Goal: Task Accomplishment & Management: Manage account settings

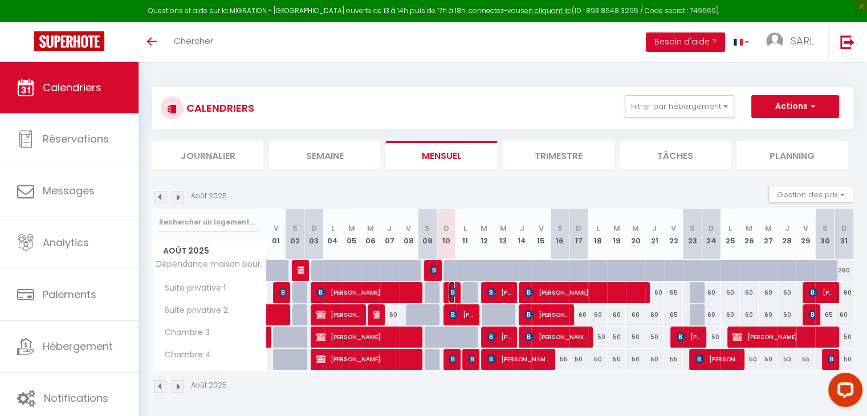
click at [450, 293] on img at bounding box center [453, 292] width 9 height 9
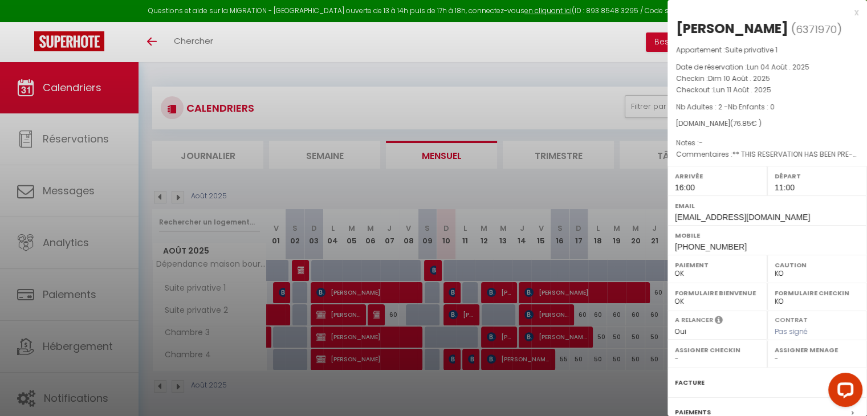
click at [464, 383] on div at bounding box center [433, 208] width 867 height 416
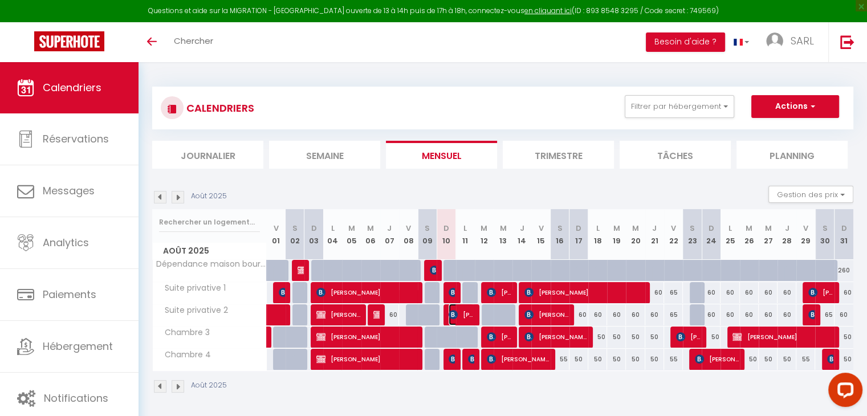
click at [454, 318] on img at bounding box center [453, 314] width 9 height 9
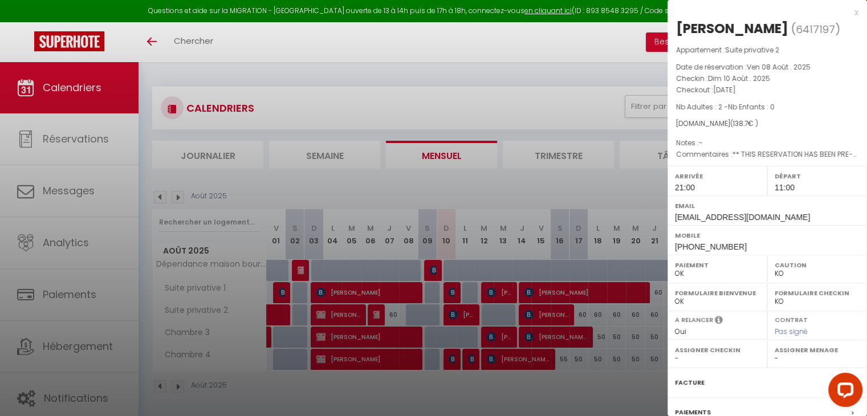
click at [440, 386] on div at bounding box center [433, 208] width 867 height 416
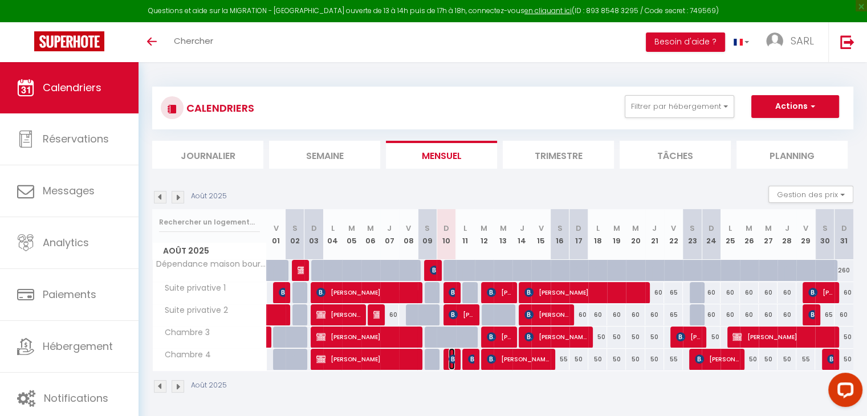
click at [452, 361] on img at bounding box center [453, 359] width 9 height 9
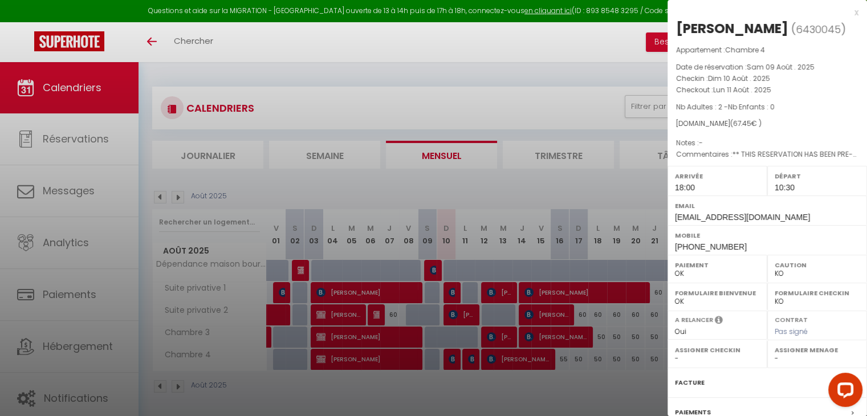
click at [486, 404] on div at bounding box center [433, 208] width 867 height 416
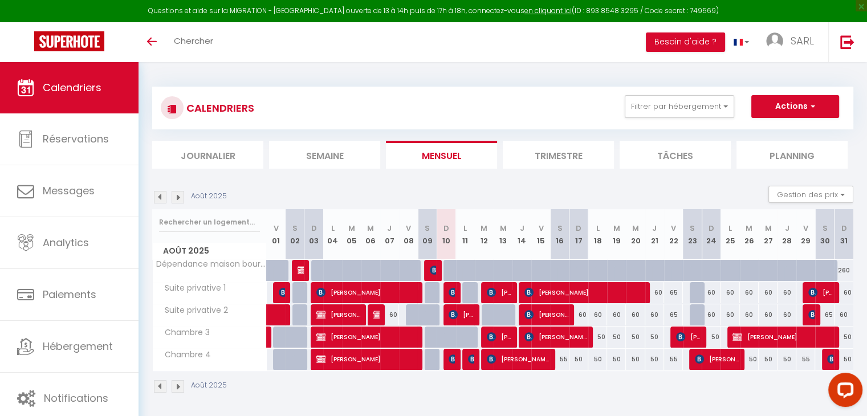
click at [467, 361] on div at bounding box center [471, 360] width 19 height 22
click at [469, 359] on img at bounding box center [472, 359] width 9 height 9
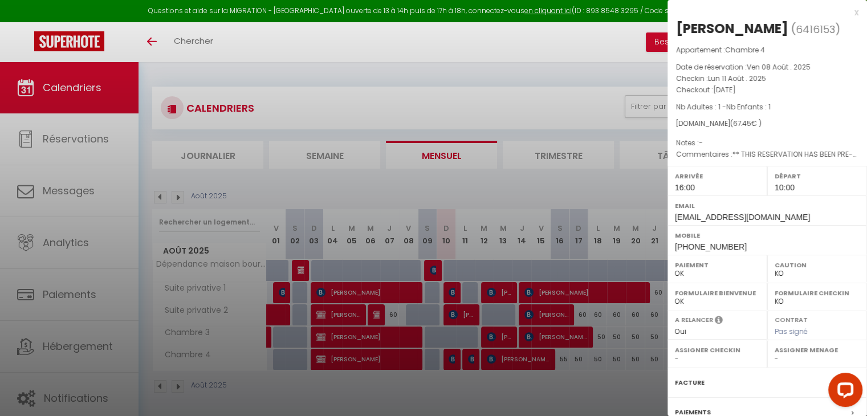
click at [464, 384] on div at bounding box center [433, 208] width 867 height 416
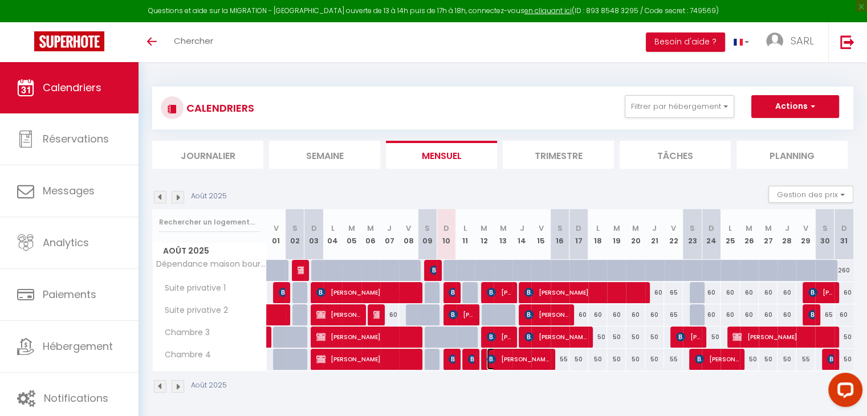
click at [488, 360] on img at bounding box center [491, 359] width 9 height 9
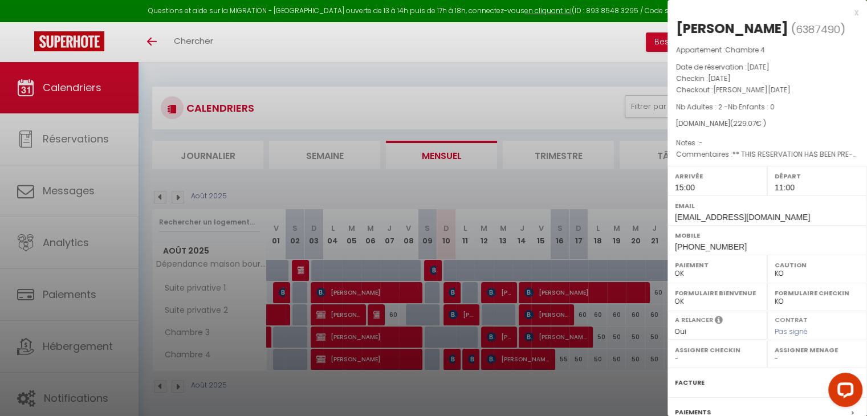
click at [468, 384] on div at bounding box center [433, 208] width 867 height 416
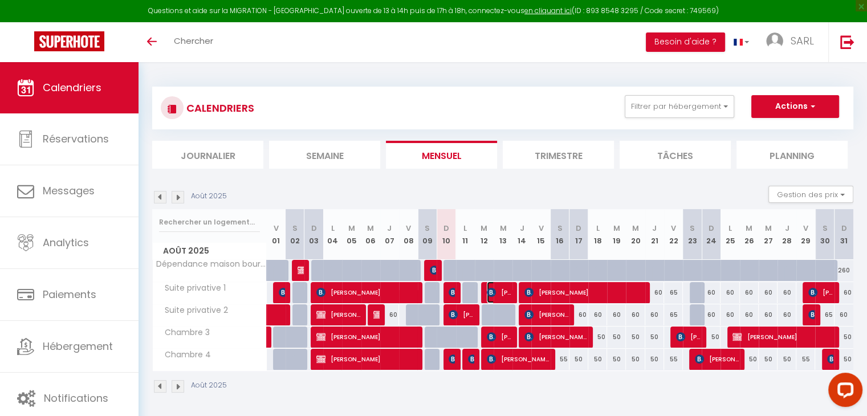
click at [492, 288] on img at bounding box center [491, 292] width 9 height 9
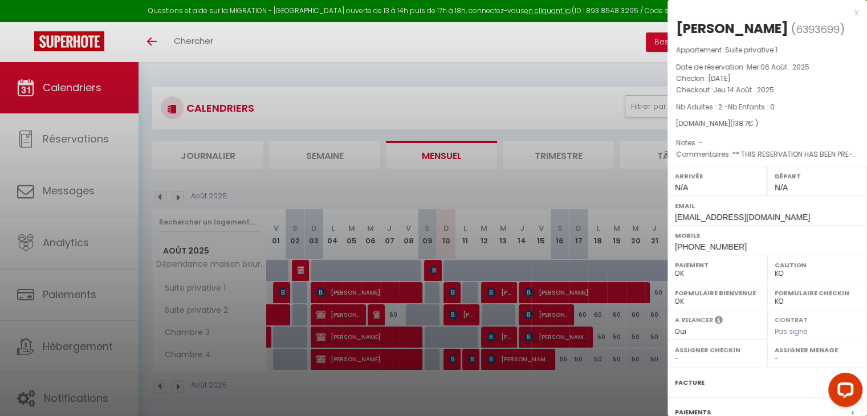
click at [507, 380] on div at bounding box center [433, 208] width 867 height 416
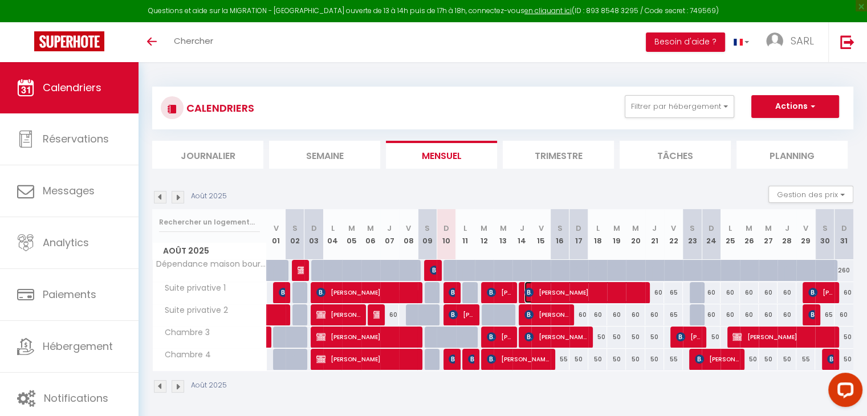
click at [536, 288] on span "[PERSON_NAME]" at bounding box center [584, 293] width 119 height 22
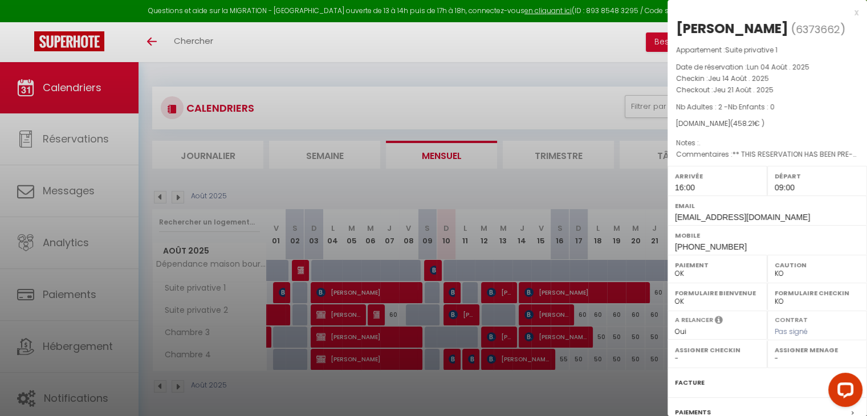
click at [525, 397] on div at bounding box center [433, 208] width 867 height 416
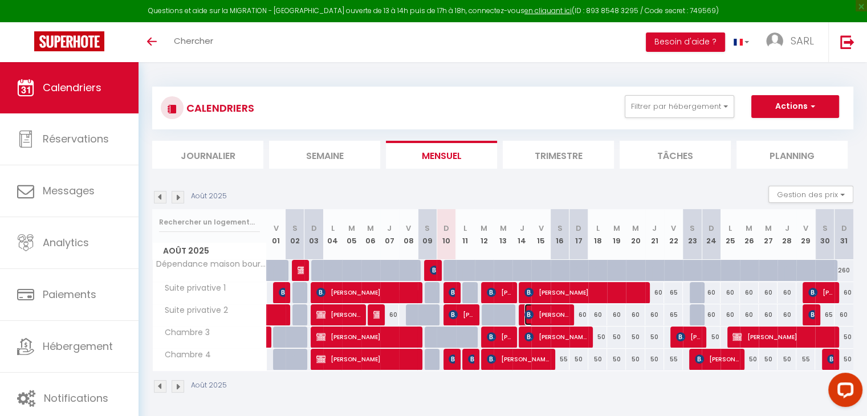
click at [534, 313] on span "[PERSON_NAME]" at bounding box center [547, 315] width 44 height 22
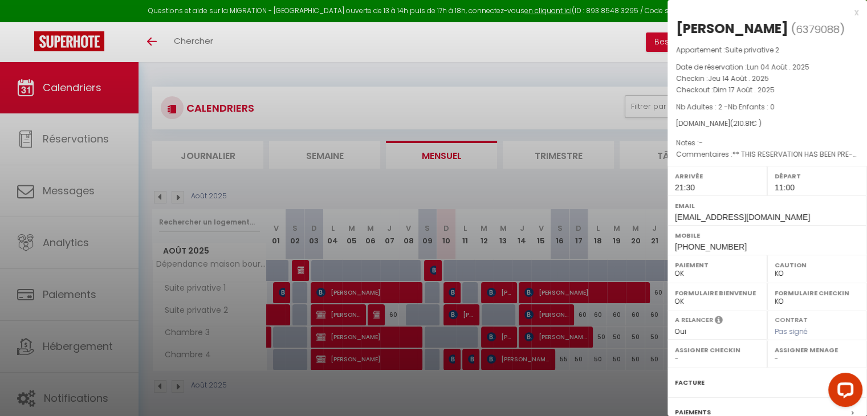
click at [529, 386] on div at bounding box center [433, 208] width 867 height 416
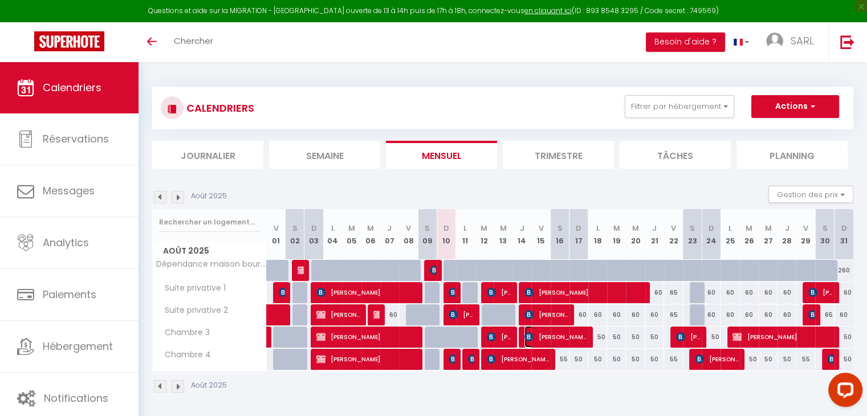
click at [541, 335] on span "[PERSON_NAME]" at bounding box center [556, 337] width 63 height 22
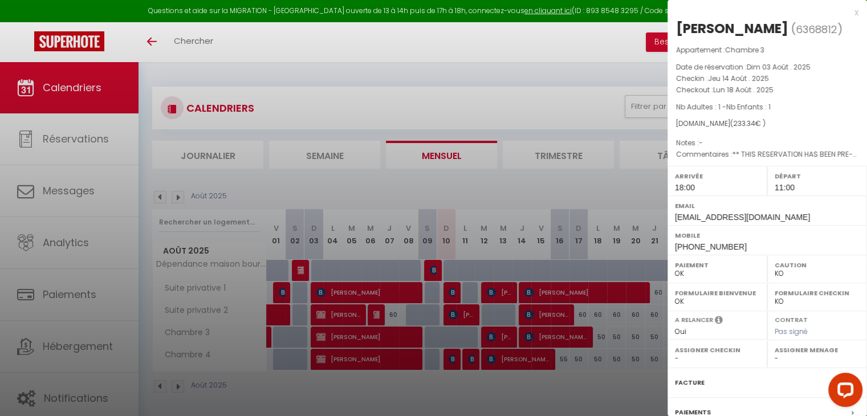
click at [537, 391] on div at bounding box center [433, 208] width 867 height 416
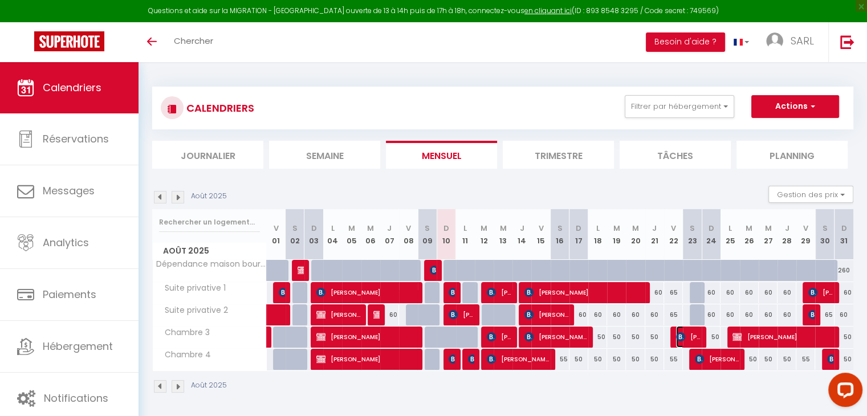
click at [688, 332] on span "[PERSON_NAME]" at bounding box center [688, 337] width 25 height 22
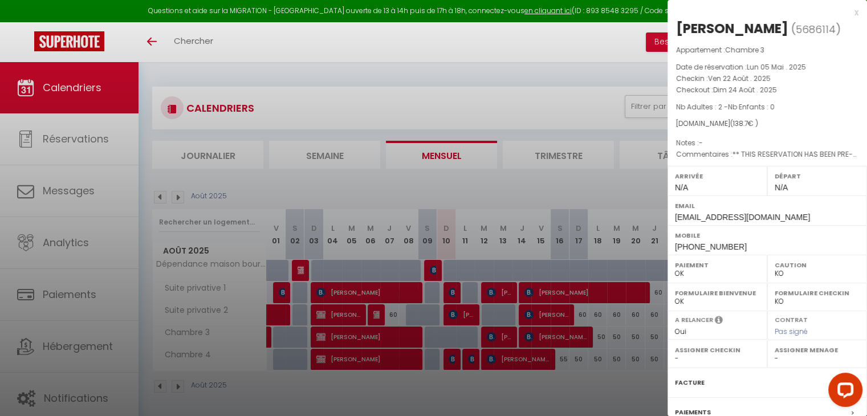
click at [617, 387] on div at bounding box center [433, 208] width 867 height 416
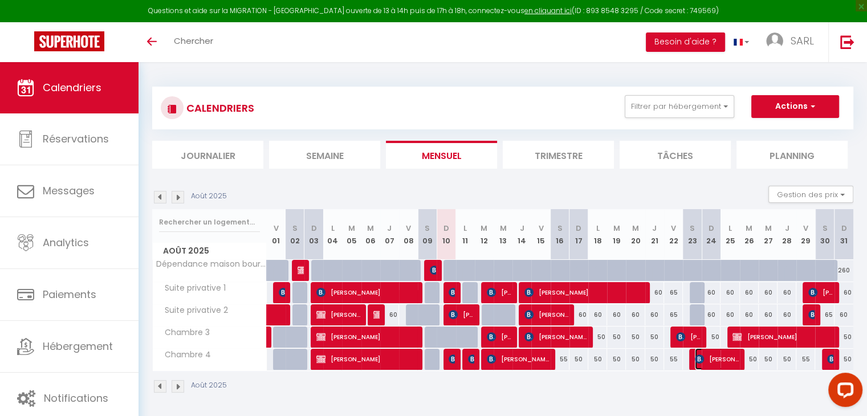
click at [698, 359] on img at bounding box center [699, 359] width 9 height 9
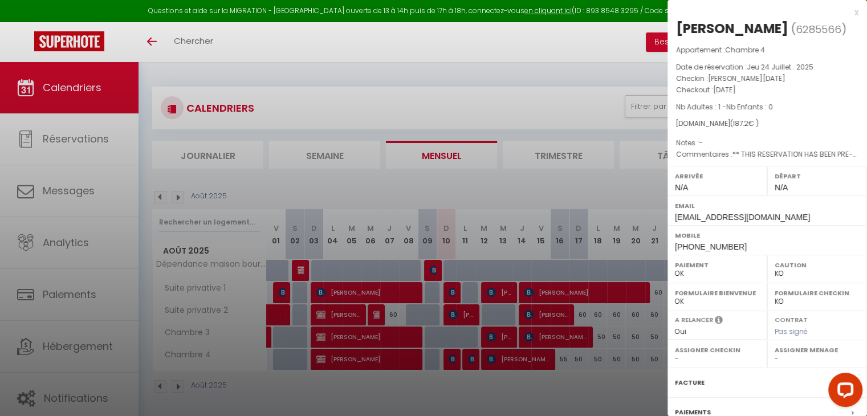
click at [631, 382] on div at bounding box center [433, 208] width 867 height 416
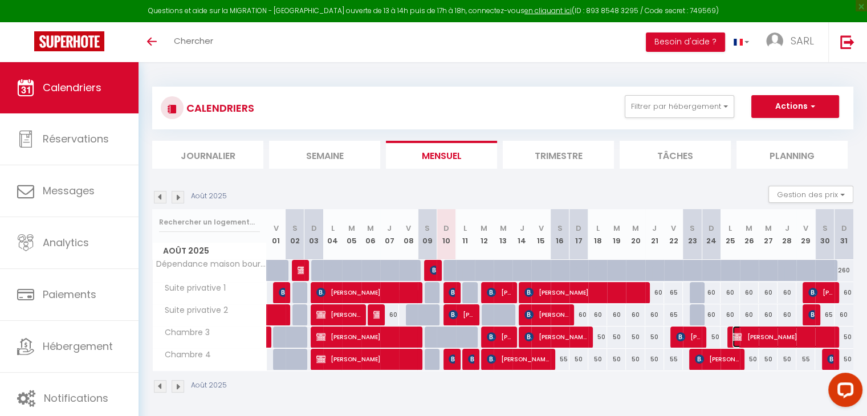
click at [745, 339] on span "[PERSON_NAME]" at bounding box center [783, 337] width 100 height 22
select select "1"
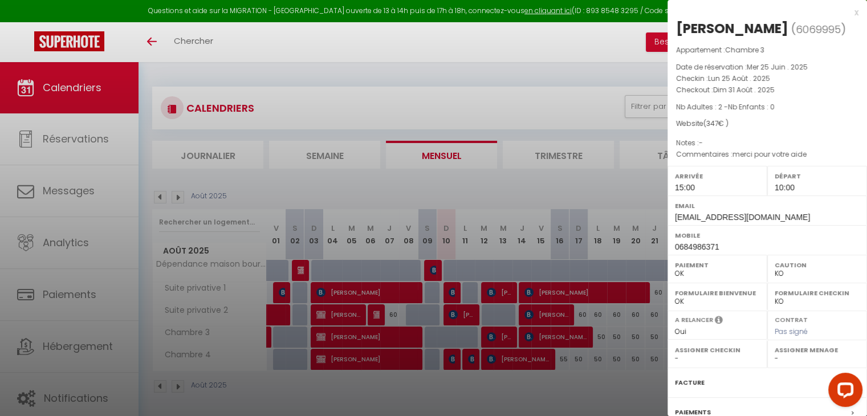
click at [624, 393] on div at bounding box center [433, 208] width 867 height 416
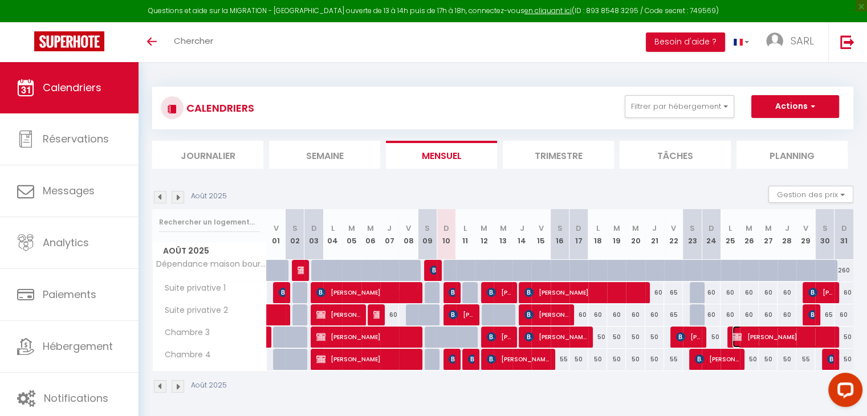
click at [762, 331] on span "[PERSON_NAME]" at bounding box center [783, 337] width 100 height 22
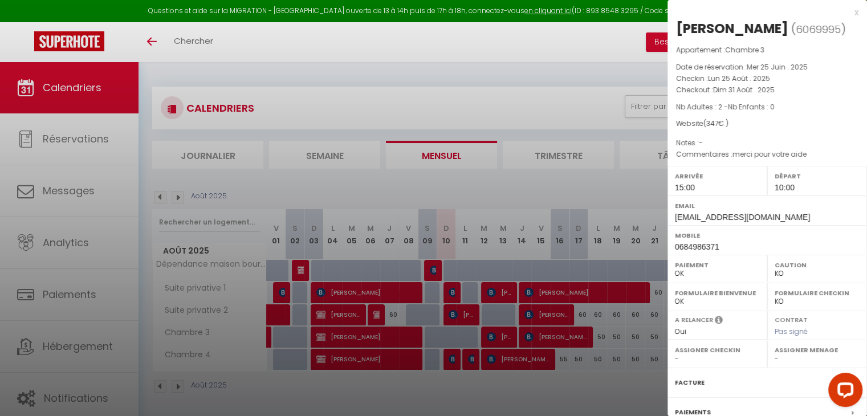
click at [630, 386] on div at bounding box center [433, 208] width 867 height 416
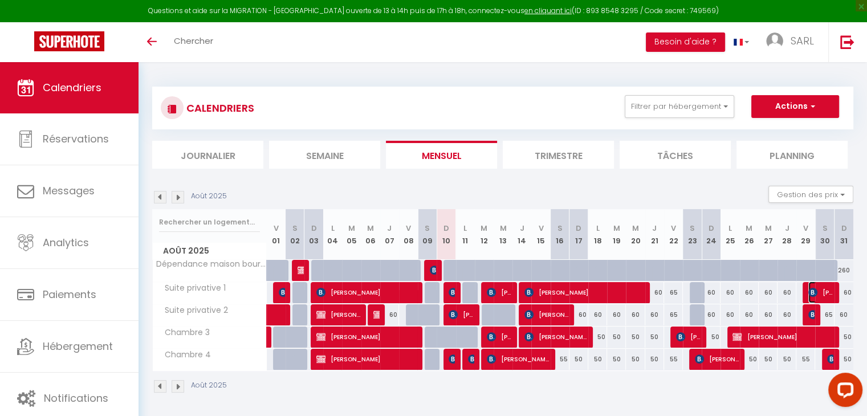
click at [812, 291] on img at bounding box center [813, 292] width 9 height 9
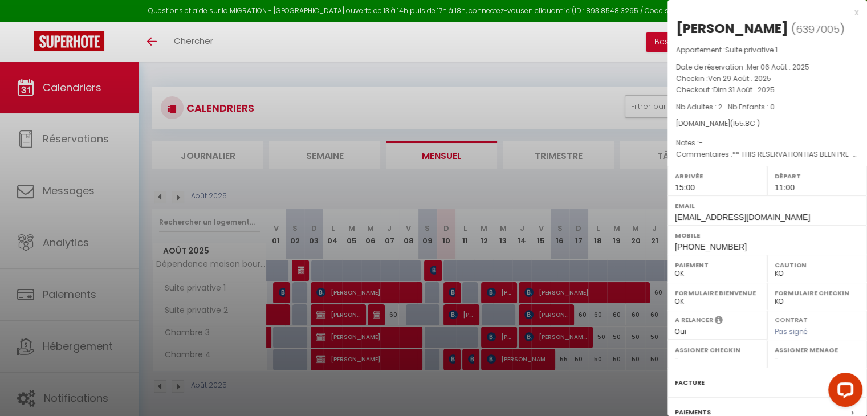
click at [616, 400] on div at bounding box center [433, 208] width 867 height 416
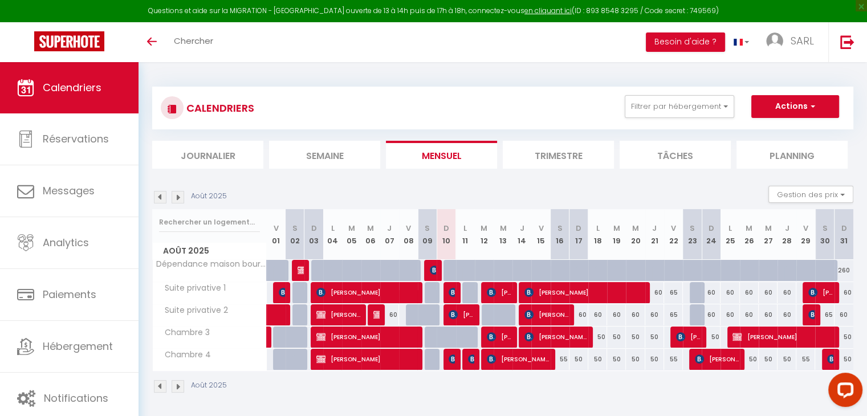
click at [176, 388] on img at bounding box center [178, 386] width 13 height 13
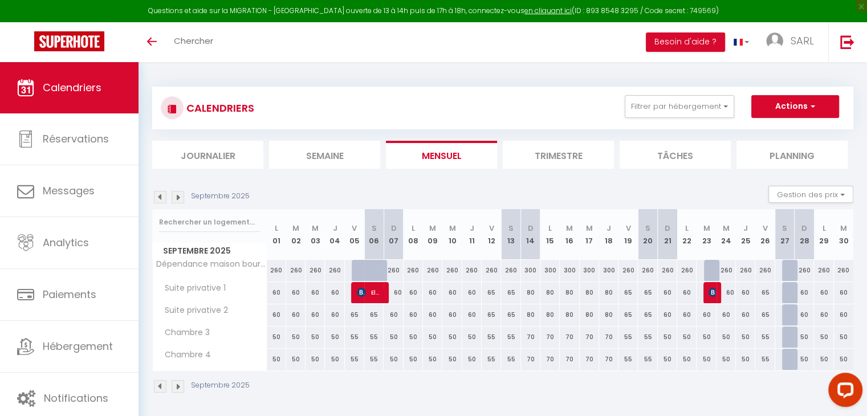
click at [158, 388] on img at bounding box center [160, 386] width 13 height 13
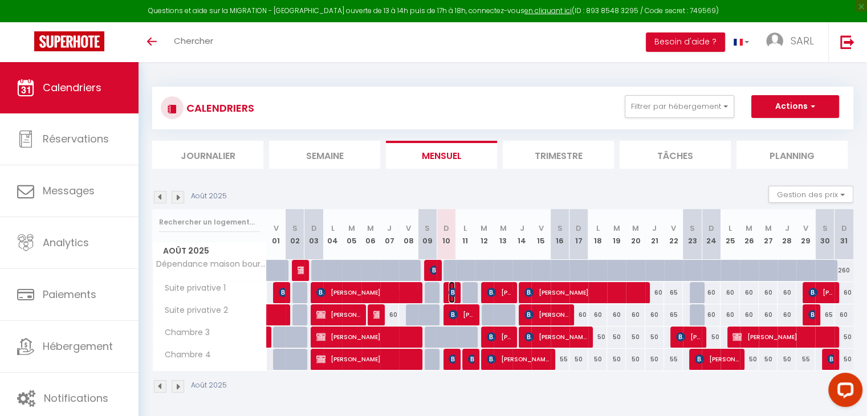
click at [450, 288] on img at bounding box center [453, 292] width 9 height 9
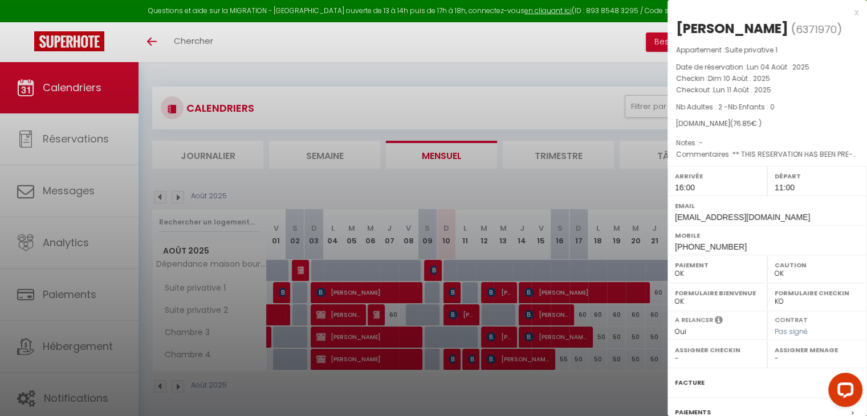
click at [422, 392] on div at bounding box center [433, 208] width 867 height 416
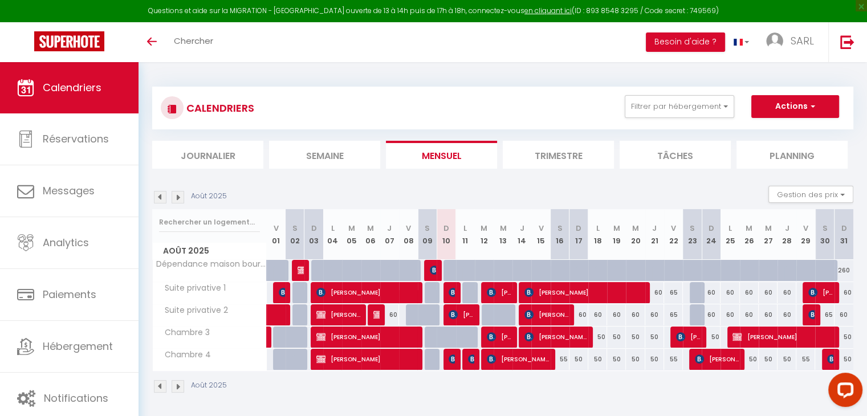
click at [448, 313] on div at bounding box center [453, 315] width 19 height 22
click at [457, 318] on img at bounding box center [453, 314] width 9 height 9
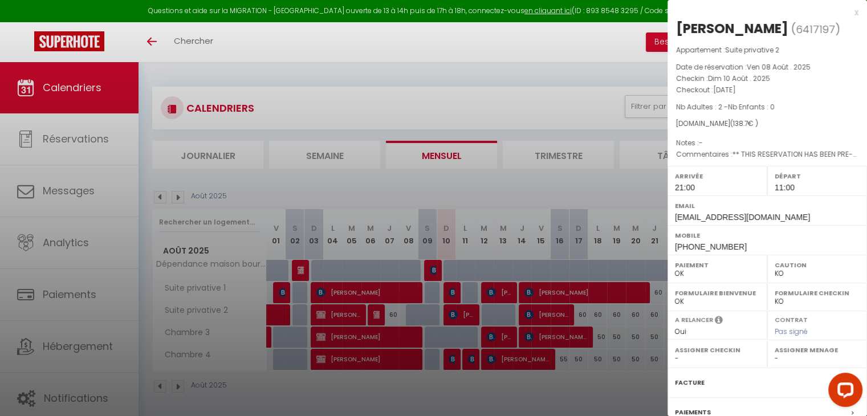
click at [411, 388] on div at bounding box center [433, 208] width 867 height 416
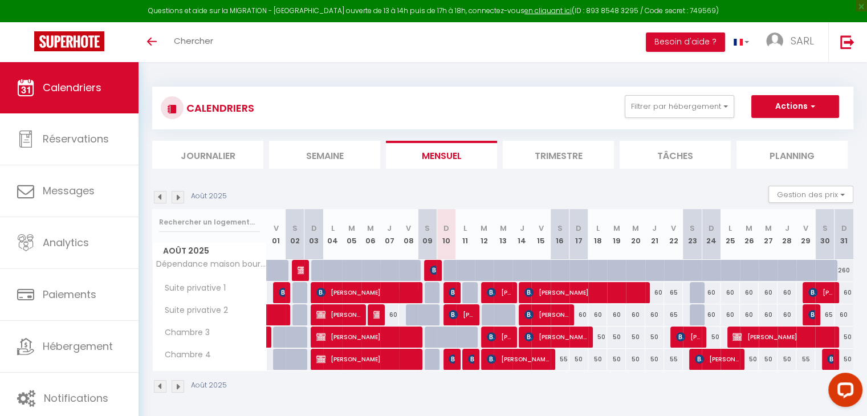
click at [445, 363] on div at bounding box center [453, 360] width 19 height 22
click at [445, 357] on div at bounding box center [453, 360] width 19 height 22
click at [451, 359] on img at bounding box center [453, 359] width 9 height 9
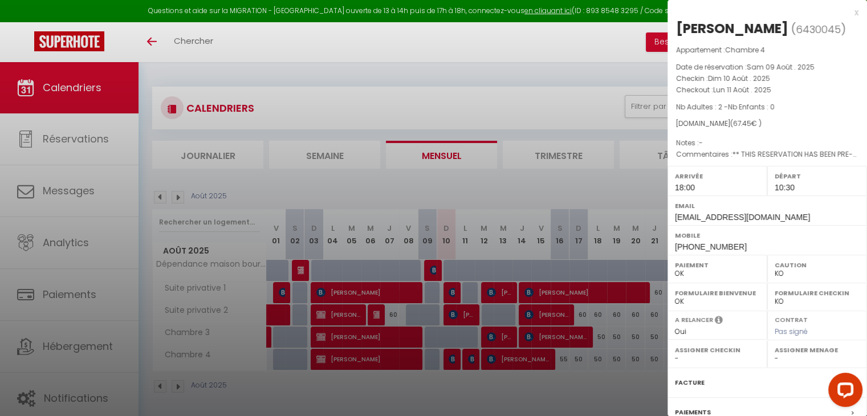
click at [429, 380] on div at bounding box center [433, 208] width 867 height 416
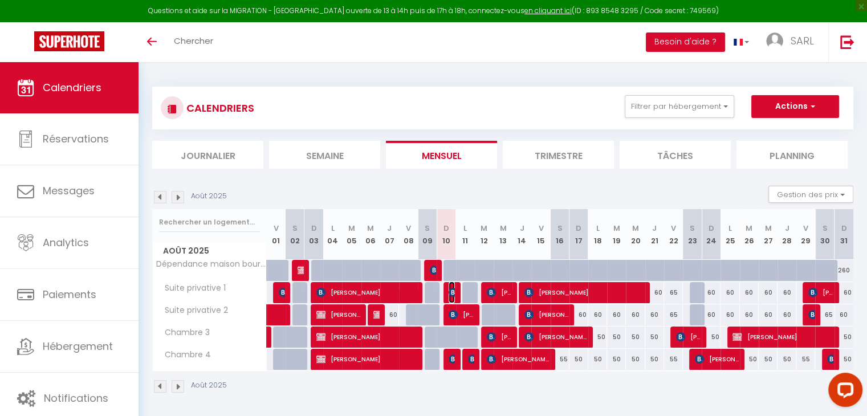
click at [452, 291] on img at bounding box center [453, 292] width 9 height 9
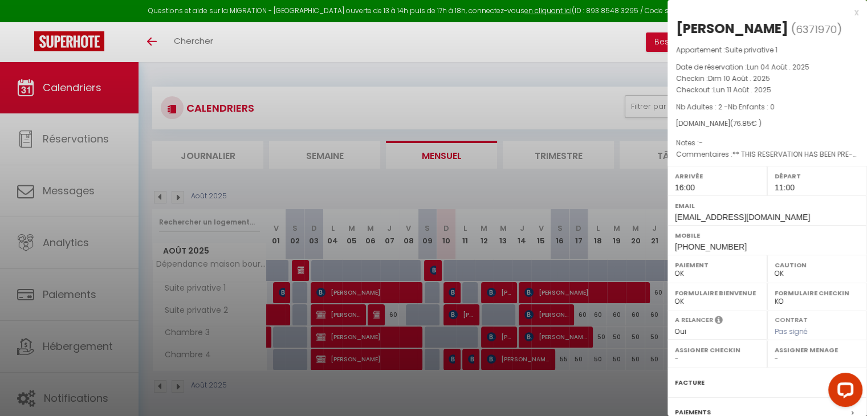
click at [452, 400] on div at bounding box center [433, 208] width 867 height 416
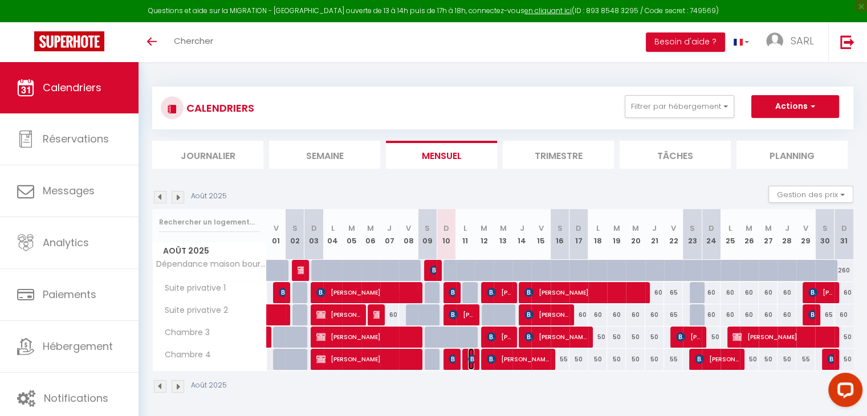
click at [473, 359] on img at bounding box center [472, 359] width 9 height 9
select select "KO"
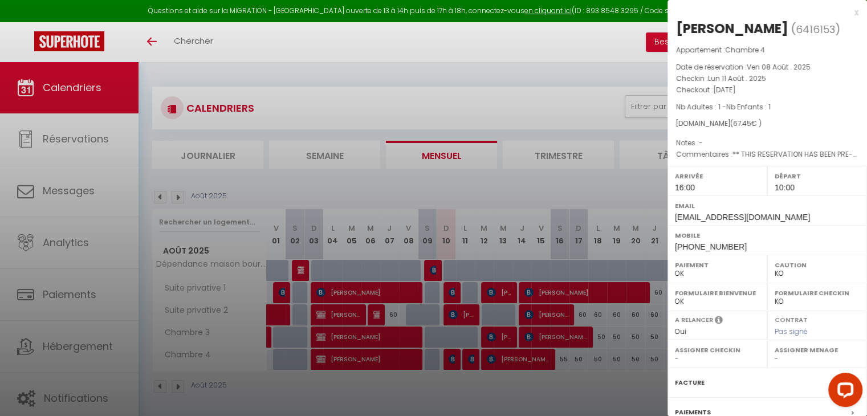
click at [472, 387] on div at bounding box center [433, 208] width 867 height 416
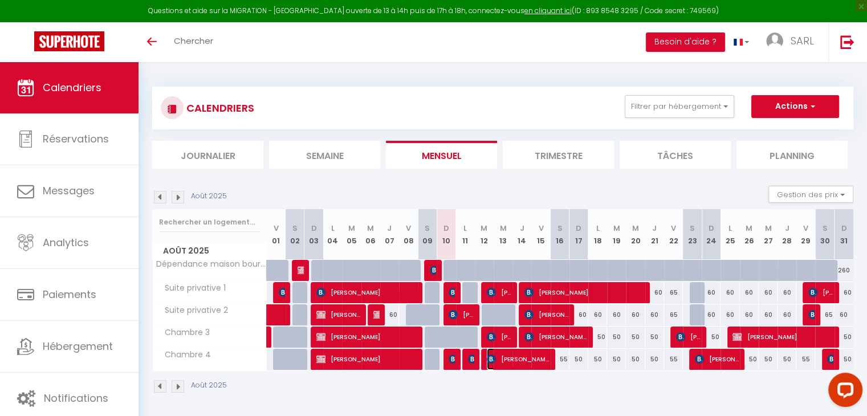
click at [502, 360] on span "[PERSON_NAME]" at bounding box center [518, 359] width 63 height 22
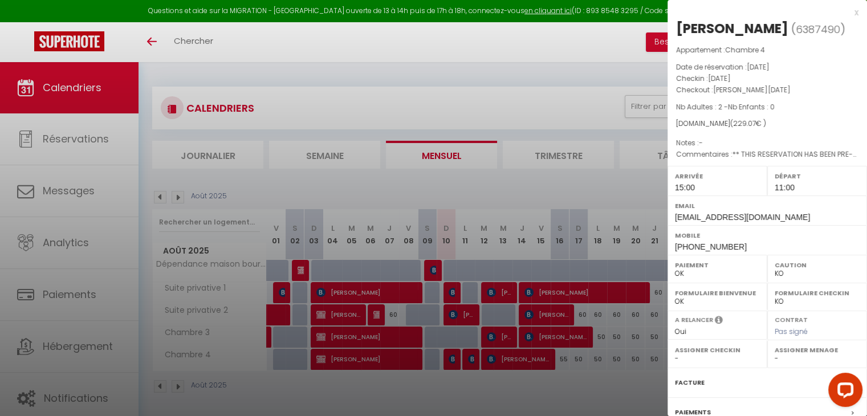
click at [566, 399] on div at bounding box center [433, 208] width 867 height 416
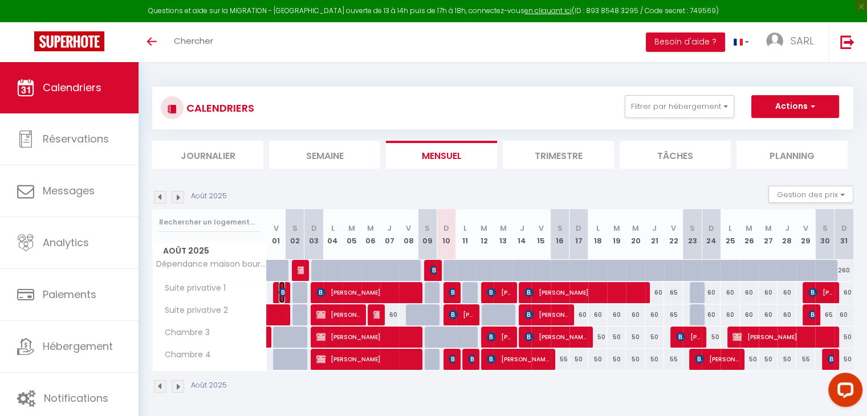
click at [279, 296] on img at bounding box center [283, 292] width 9 height 9
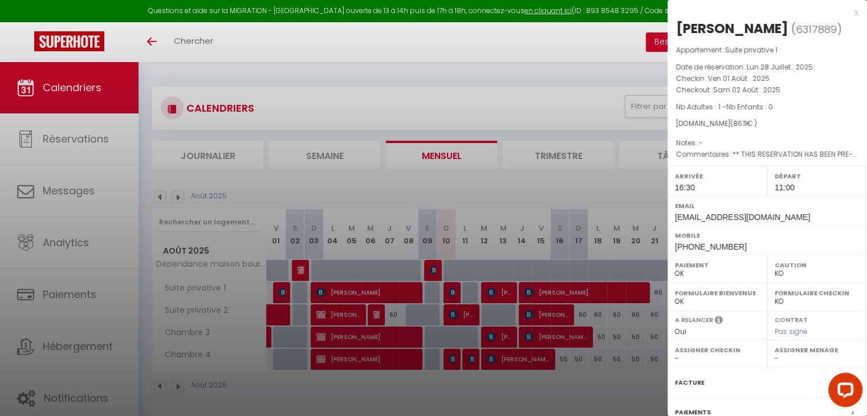
click at [278, 316] on div at bounding box center [433, 208] width 867 height 416
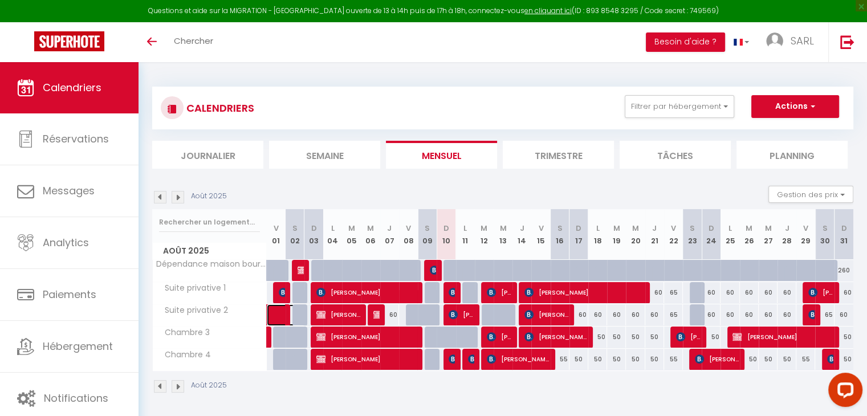
click at [278, 319] on link at bounding box center [276, 315] width 19 height 22
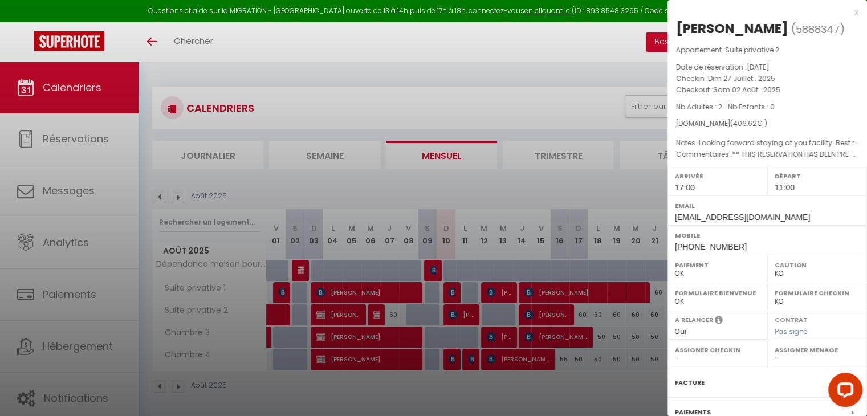
click at [278, 392] on div at bounding box center [433, 208] width 867 height 416
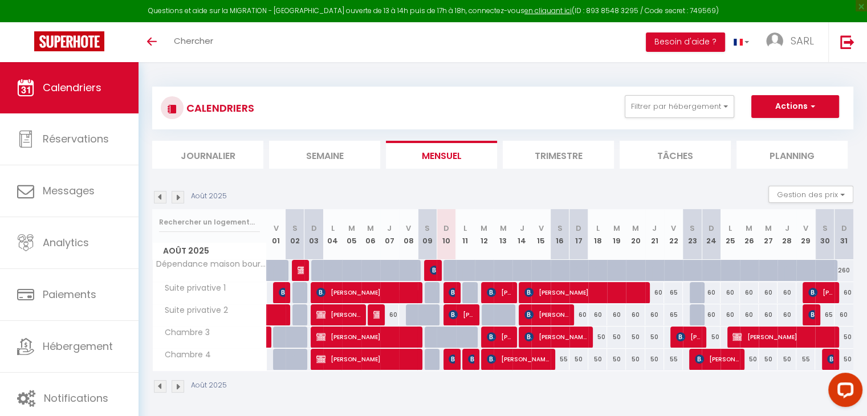
click at [307, 271] on div at bounding box center [299, 271] width 19 height 22
type input "280"
type input "Dim 03 Août 2025"
type input "Lun 04 Août 2025"
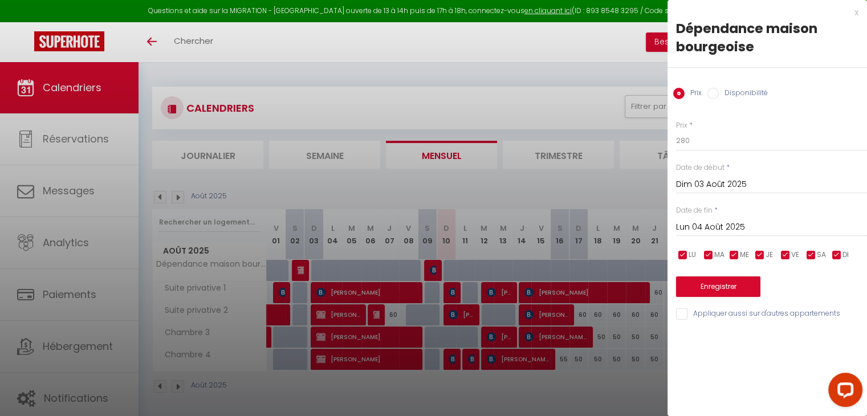
click at [297, 273] on div at bounding box center [433, 208] width 867 height 416
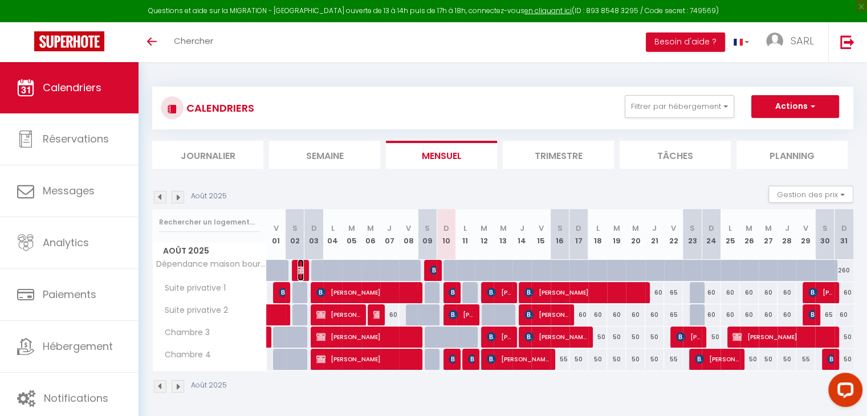
click at [298, 273] on img at bounding box center [302, 270] width 9 height 9
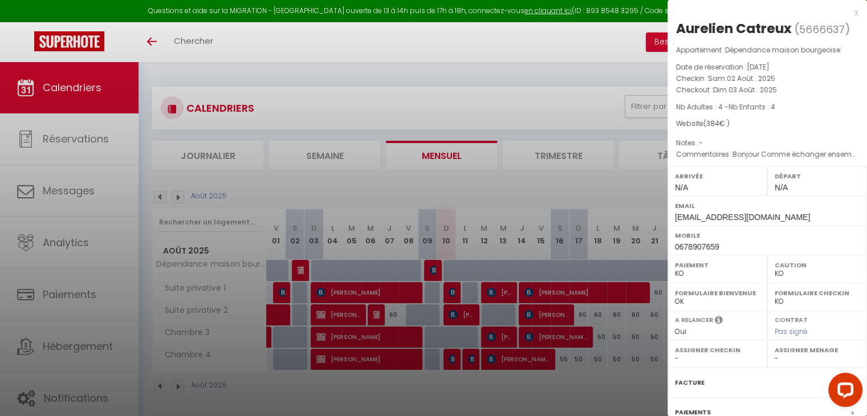
click at [296, 379] on div at bounding box center [433, 208] width 867 height 416
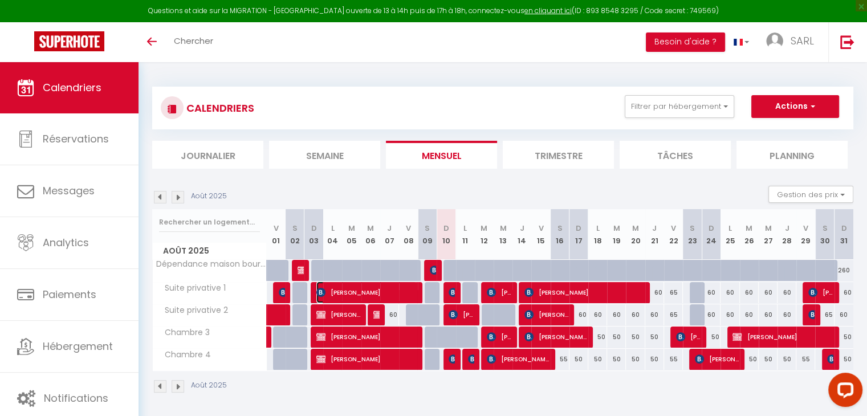
click at [328, 287] on span "[PERSON_NAME]" at bounding box center [366, 293] width 100 height 22
select select "OK"
select select "1"
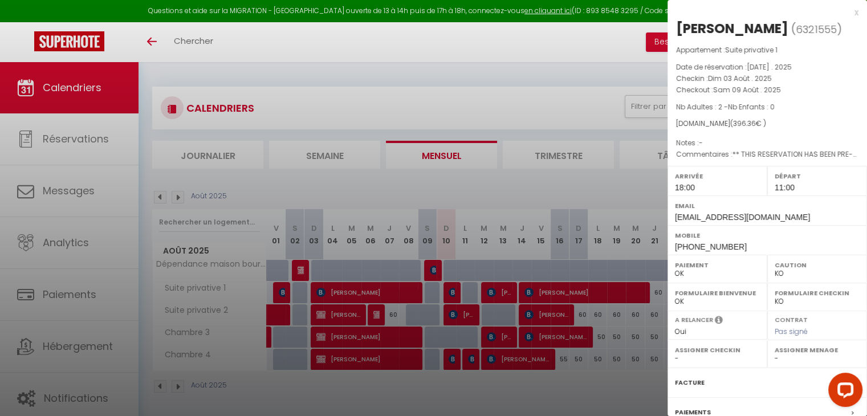
click at [336, 314] on div at bounding box center [433, 208] width 867 height 416
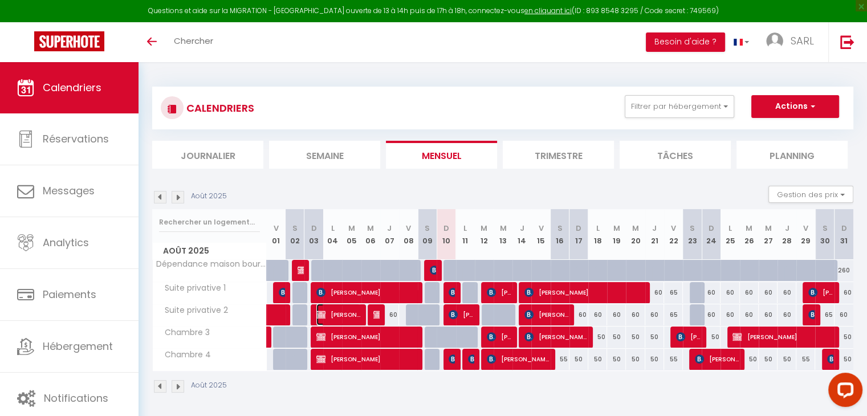
click at [336, 314] on span "[PERSON_NAME]" at bounding box center [338, 315] width 44 height 22
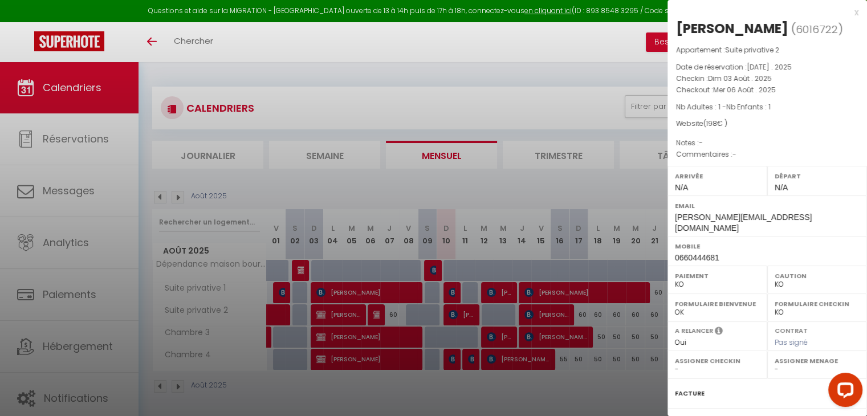
click at [372, 312] on div at bounding box center [433, 208] width 867 height 416
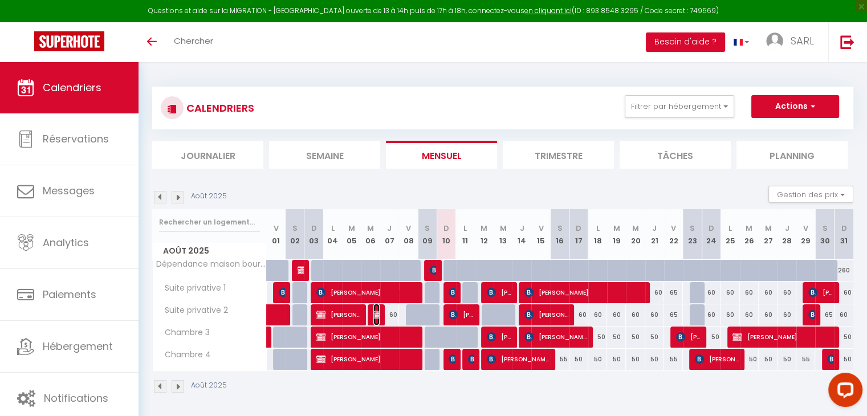
click at [374, 314] on img at bounding box center [377, 314] width 9 height 9
select select "OK"
select select "1"
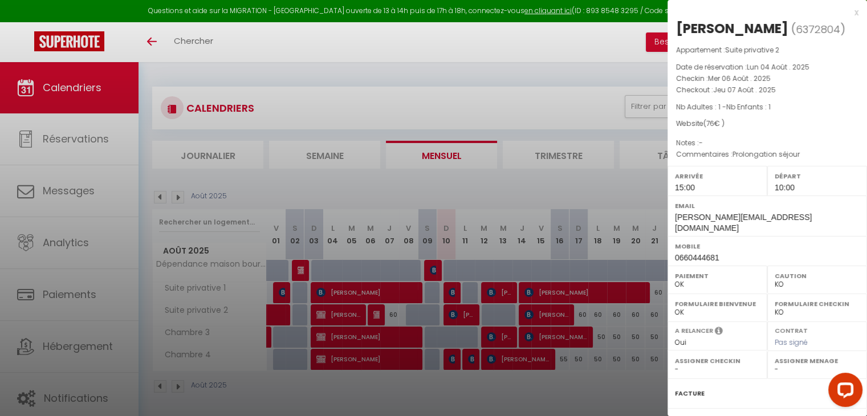
click at [368, 338] on div at bounding box center [433, 208] width 867 height 416
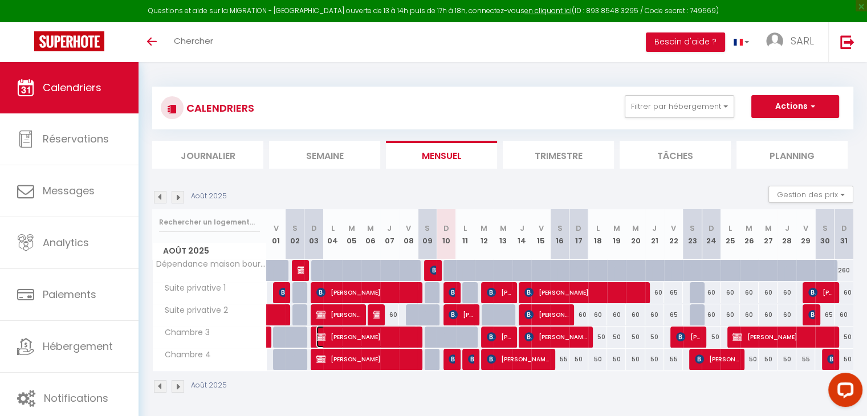
click at [368, 338] on span "[PERSON_NAME]" at bounding box center [366, 337] width 100 height 22
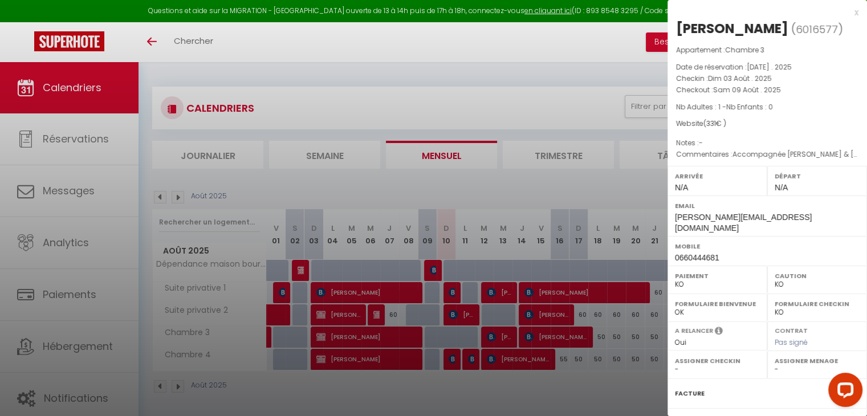
click at [363, 363] on div at bounding box center [433, 208] width 867 height 416
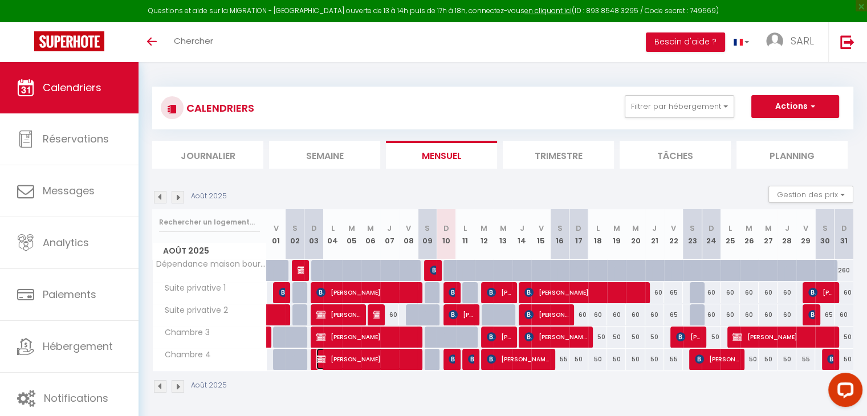
click at [363, 362] on span "[PERSON_NAME]" at bounding box center [366, 359] width 100 height 22
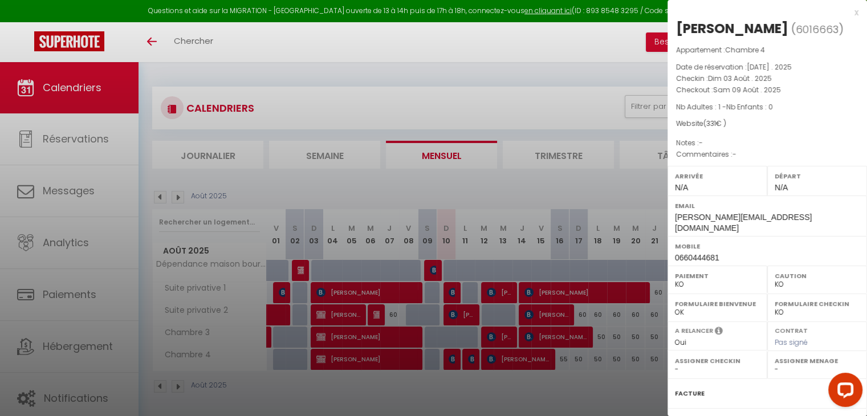
click at [433, 267] on div at bounding box center [433, 208] width 867 height 416
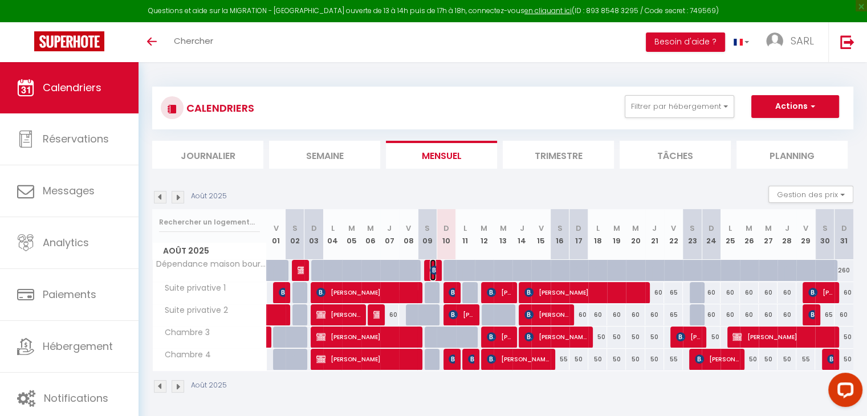
click at [433, 267] on img at bounding box center [434, 270] width 9 height 9
select select "OK"
select select "1"
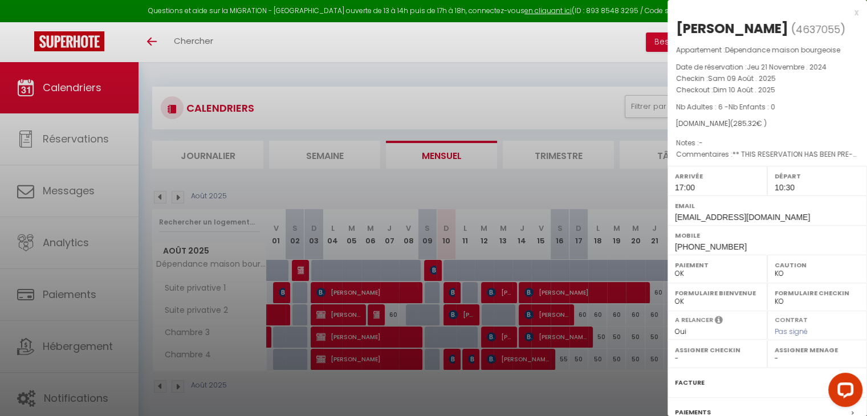
click at [453, 287] on div at bounding box center [433, 208] width 867 height 416
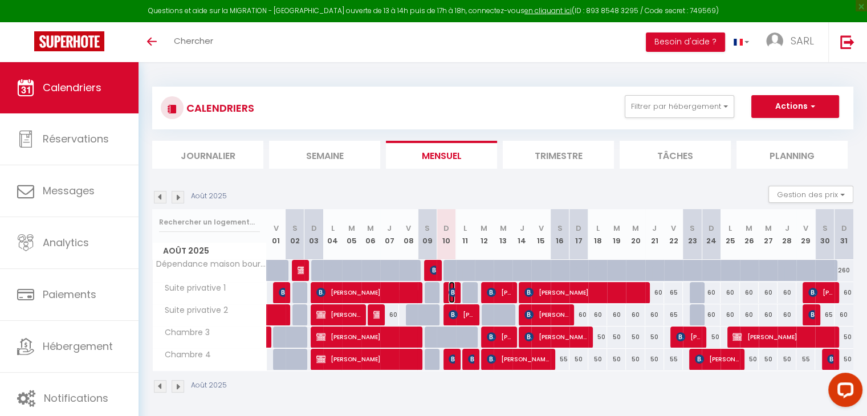
click at [453, 287] on span "[PERSON_NAME]" at bounding box center [452, 293] width 6 height 22
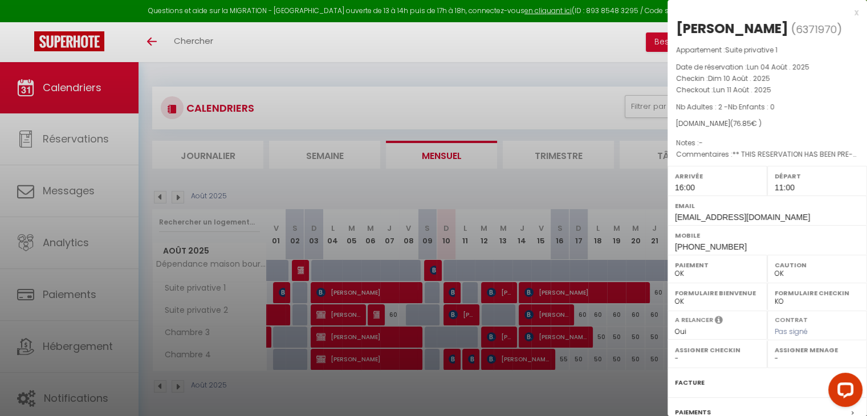
click at [465, 316] on div at bounding box center [433, 208] width 867 height 416
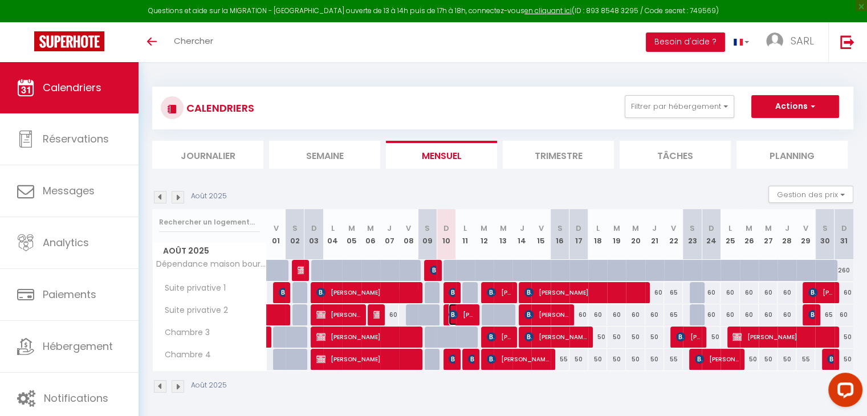
click at [465, 316] on span "[PERSON_NAME]" at bounding box center [461, 315] width 25 height 22
select select "KO"
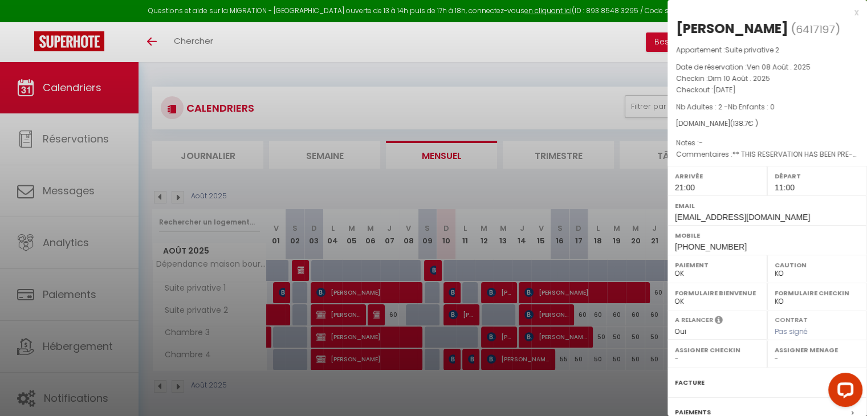
click at [453, 361] on div at bounding box center [433, 208] width 867 height 416
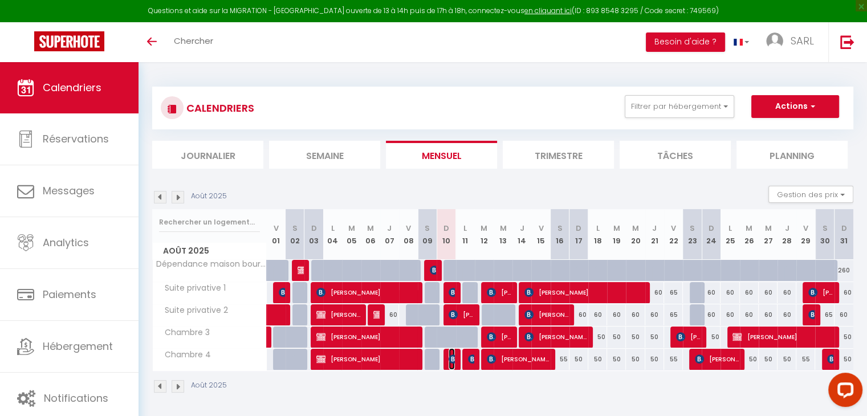
click at [453, 361] on img at bounding box center [453, 359] width 9 height 9
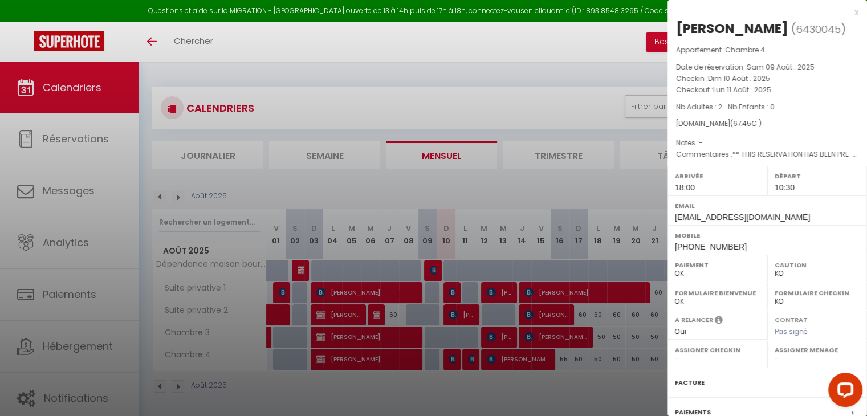
click at [468, 359] on div at bounding box center [433, 208] width 867 height 416
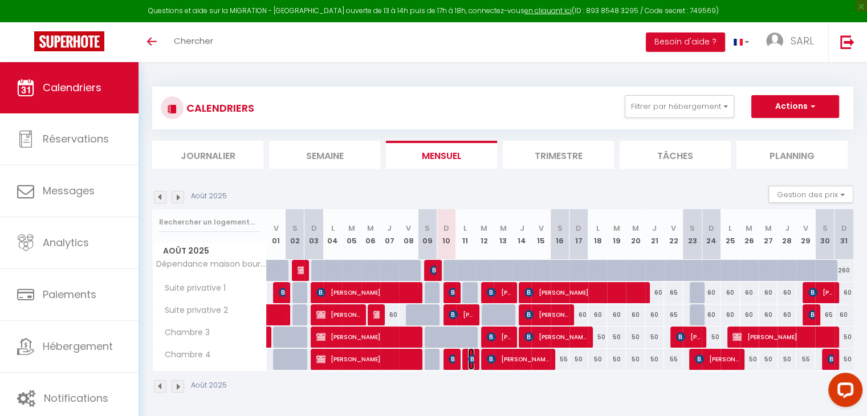
click at [468, 359] on img at bounding box center [472, 359] width 9 height 9
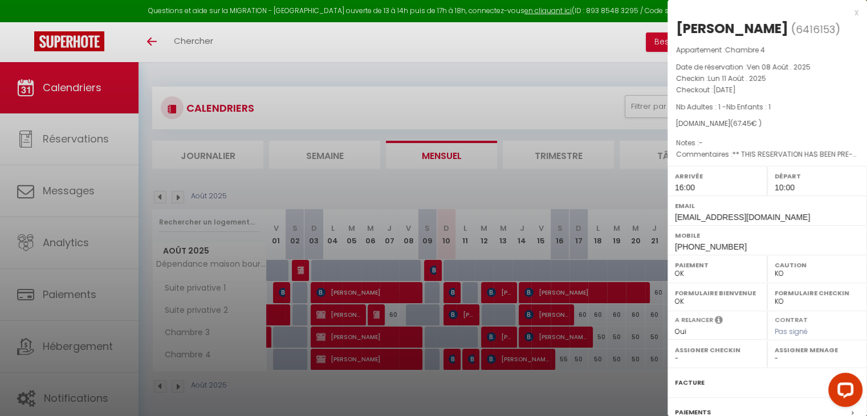
click at [493, 282] on div at bounding box center [433, 208] width 867 height 416
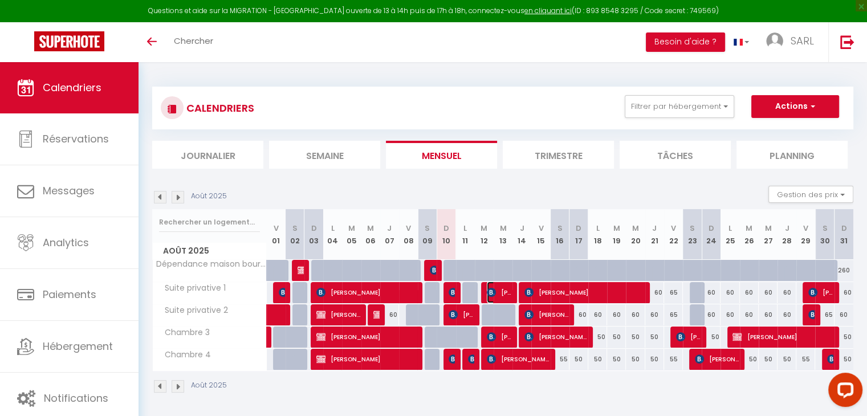
click at [497, 290] on span "[PERSON_NAME]" at bounding box center [499, 293] width 25 height 22
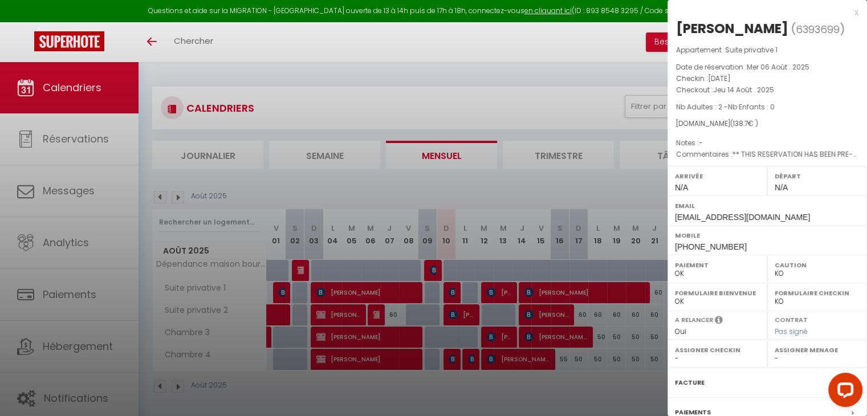
click at [498, 335] on div at bounding box center [433, 208] width 867 height 416
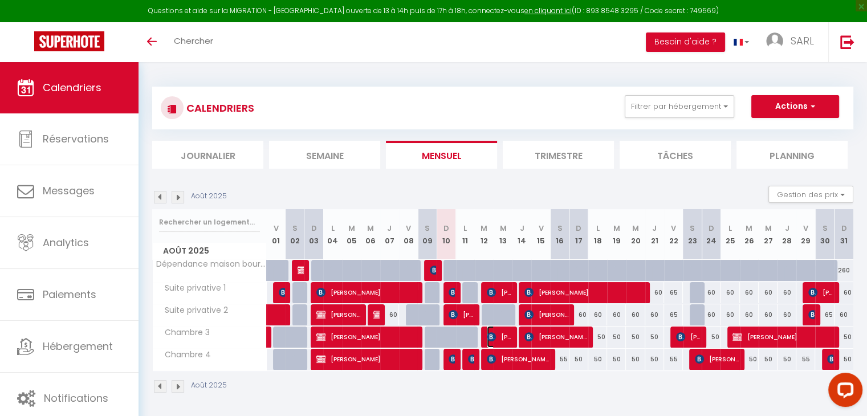
click at [499, 335] on span "[PERSON_NAME]" at bounding box center [499, 337] width 25 height 22
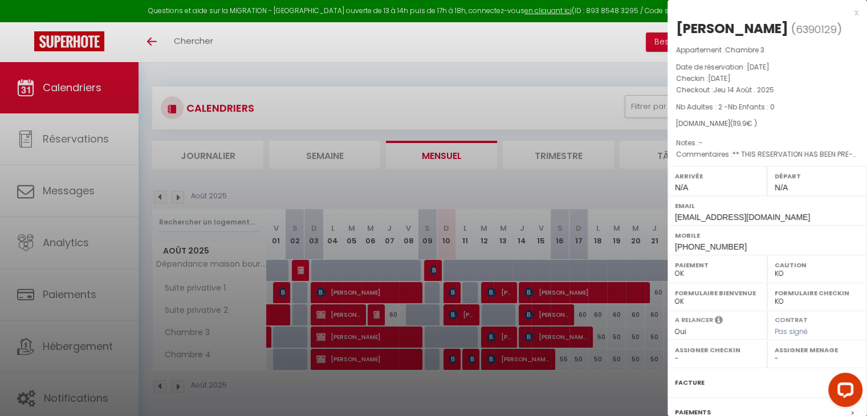
click at [501, 359] on div at bounding box center [433, 208] width 867 height 416
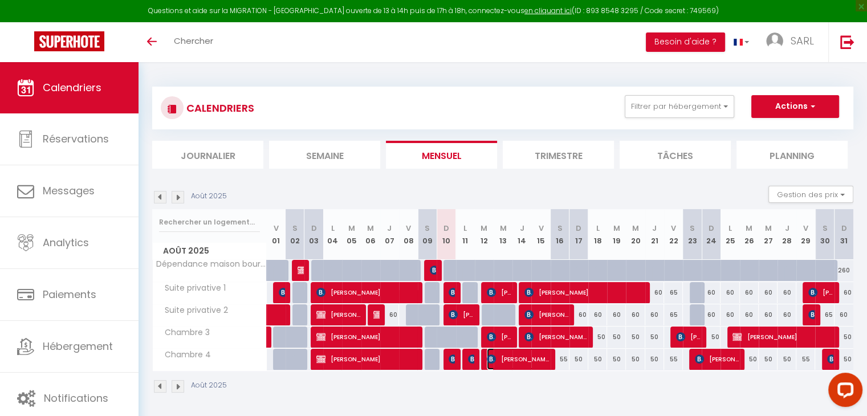
click at [501, 359] on span "[PERSON_NAME]" at bounding box center [518, 359] width 63 height 22
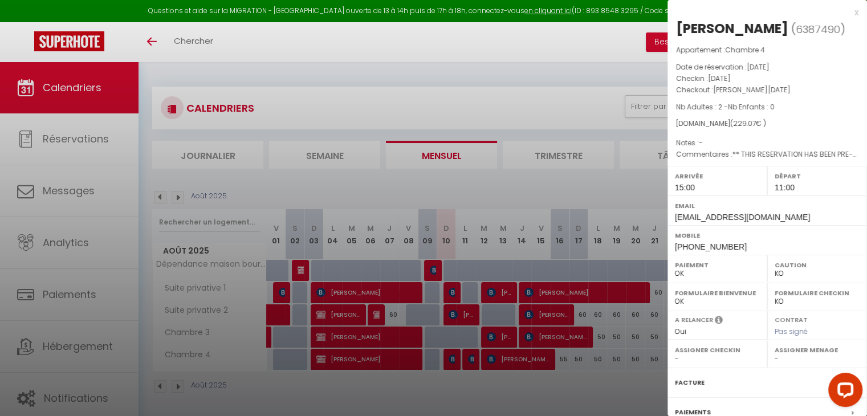
click at [541, 286] on div at bounding box center [433, 208] width 867 height 416
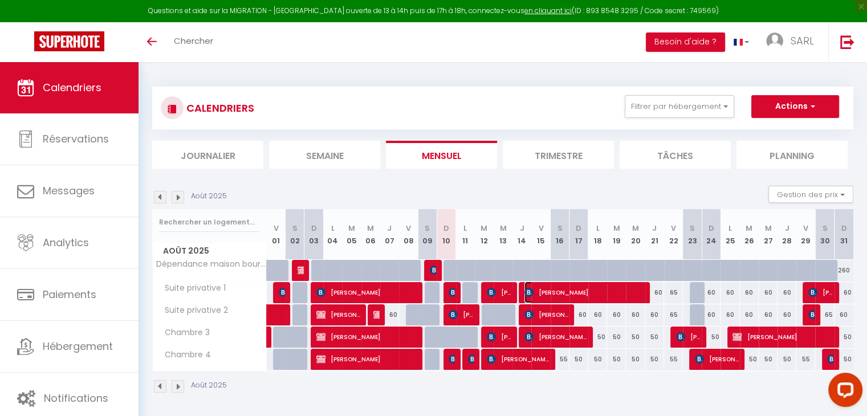
click at [540, 293] on span "[PERSON_NAME]" at bounding box center [584, 293] width 119 height 22
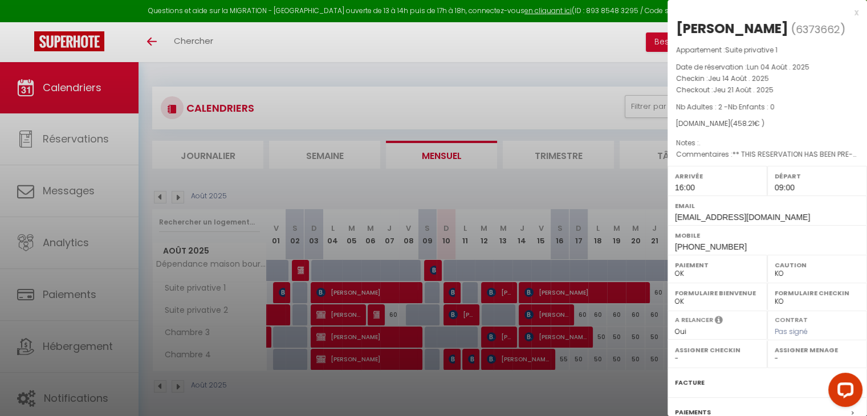
click at [543, 319] on div at bounding box center [433, 208] width 867 height 416
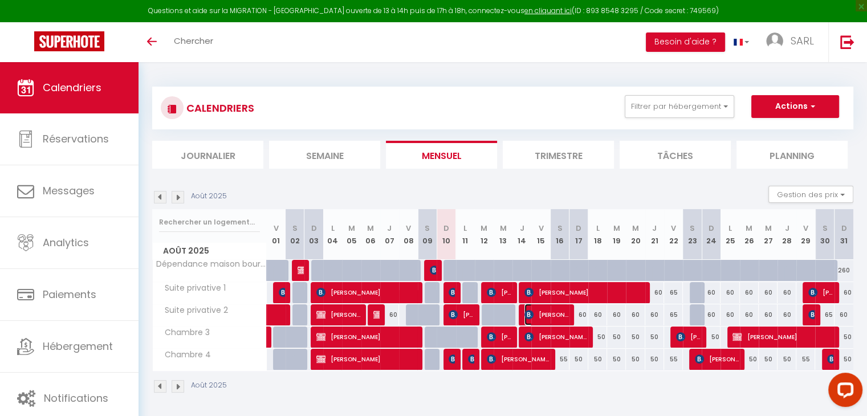
click at [543, 318] on span "[PERSON_NAME]" at bounding box center [547, 315] width 44 height 22
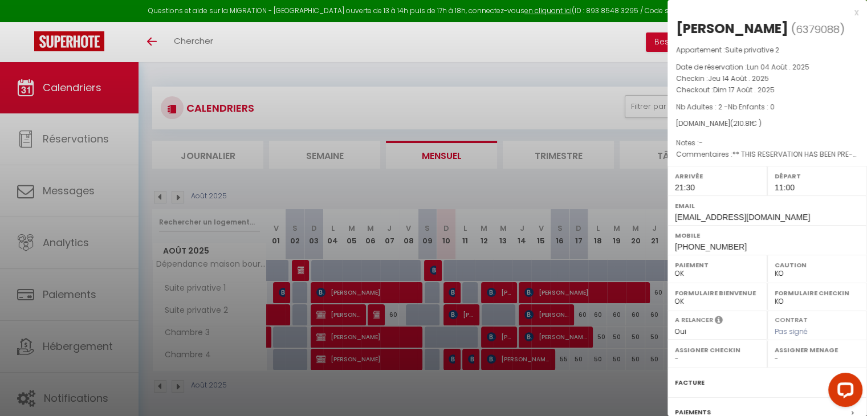
click at [545, 336] on div at bounding box center [433, 208] width 867 height 416
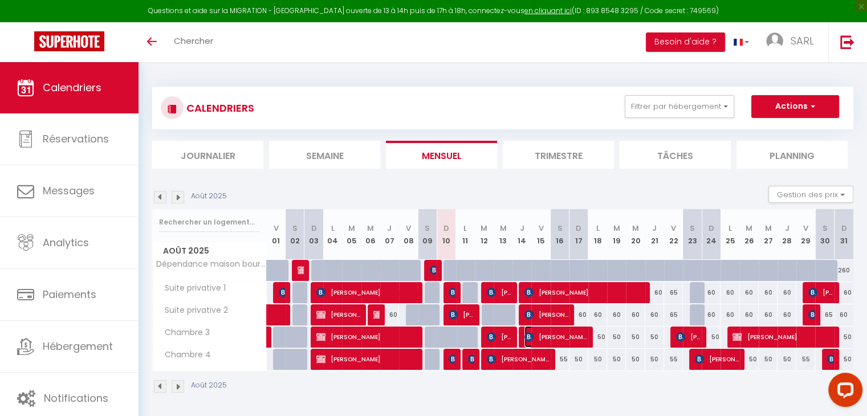
click at [545, 336] on span "[PERSON_NAME]" at bounding box center [556, 337] width 63 height 22
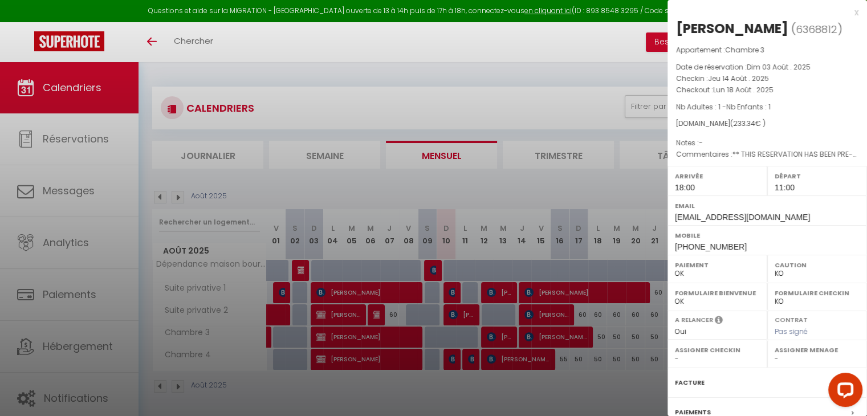
click at [589, 393] on div at bounding box center [433, 208] width 867 height 416
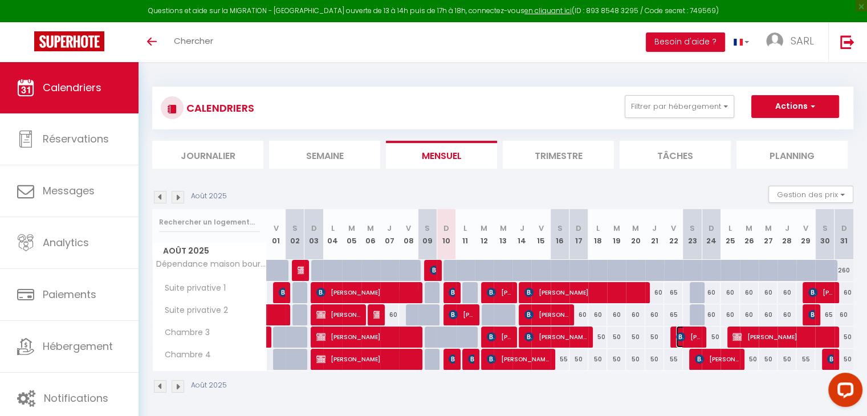
click at [689, 336] on span "[PERSON_NAME]" at bounding box center [688, 337] width 25 height 22
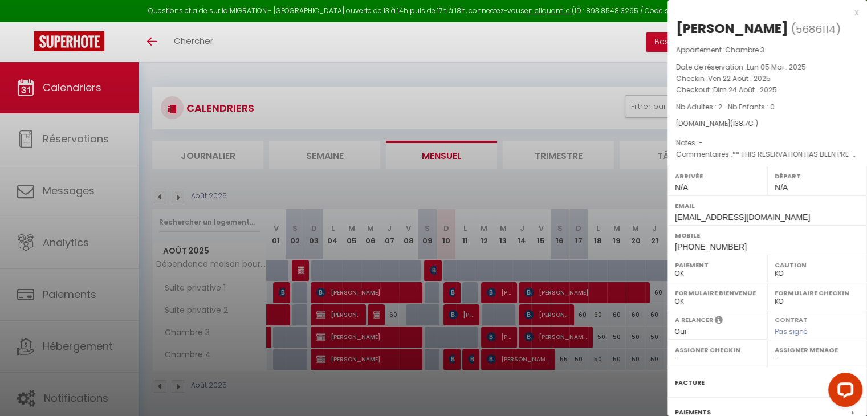
click at [652, 379] on div at bounding box center [433, 208] width 867 height 416
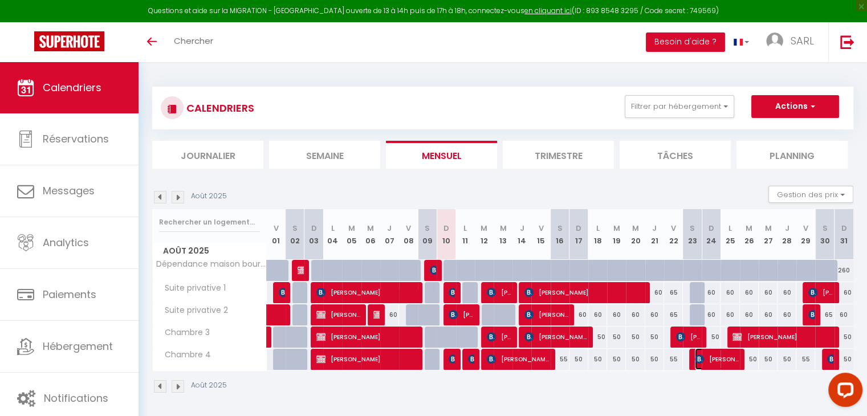
click at [716, 361] on span "[PERSON_NAME]" at bounding box center [717, 359] width 44 height 22
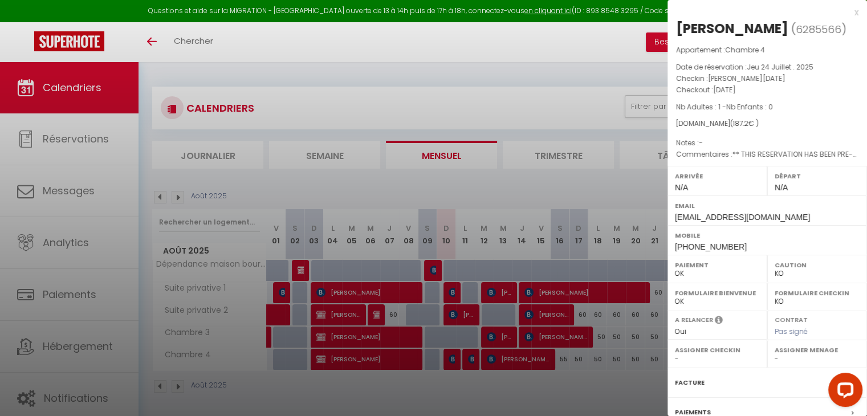
click at [663, 392] on div at bounding box center [433, 208] width 867 height 416
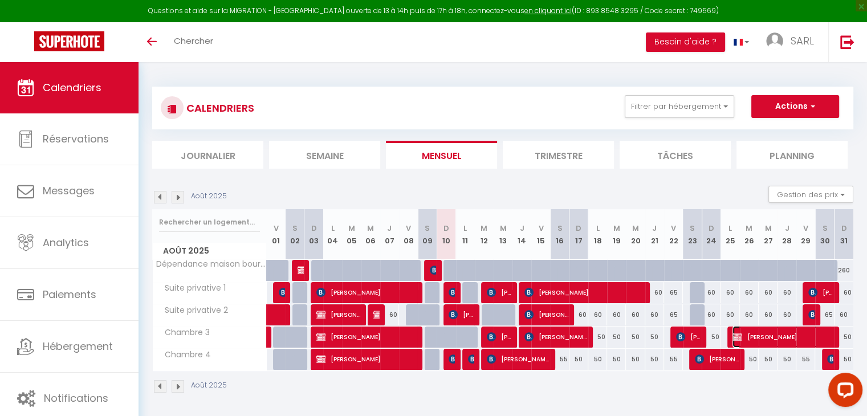
click at [761, 335] on span "[PERSON_NAME]" at bounding box center [783, 337] width 100 height 22
select select "1"
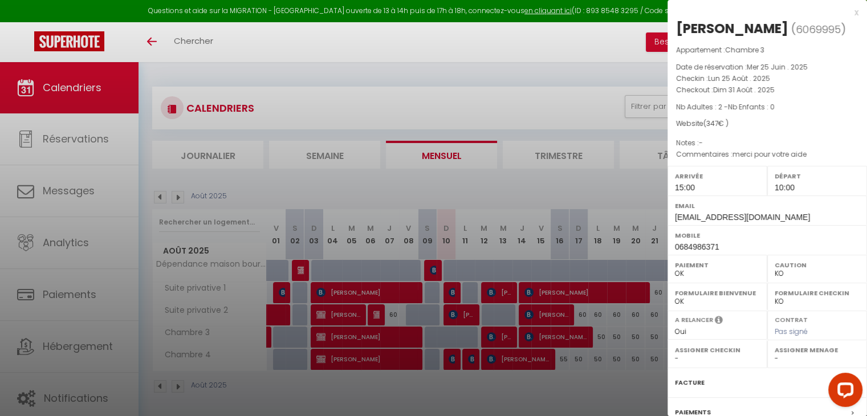
click at [637, 396] on div at bounding box center [433, 208] width 867 height 416
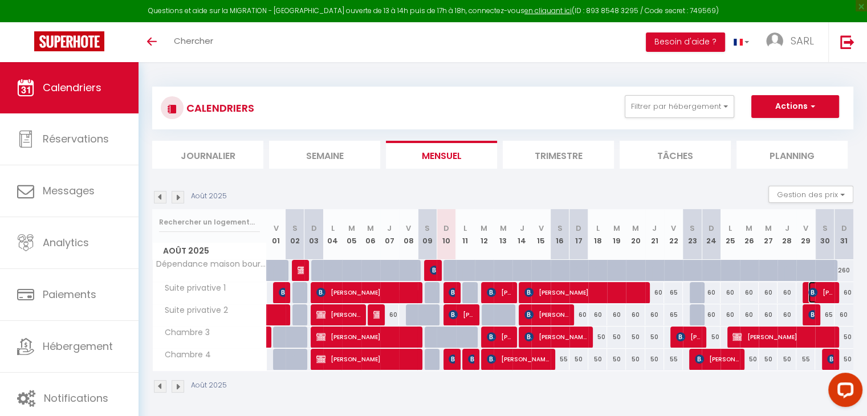
click at [815, 289] on img at bounding box center [813, 292] width 9 height 9
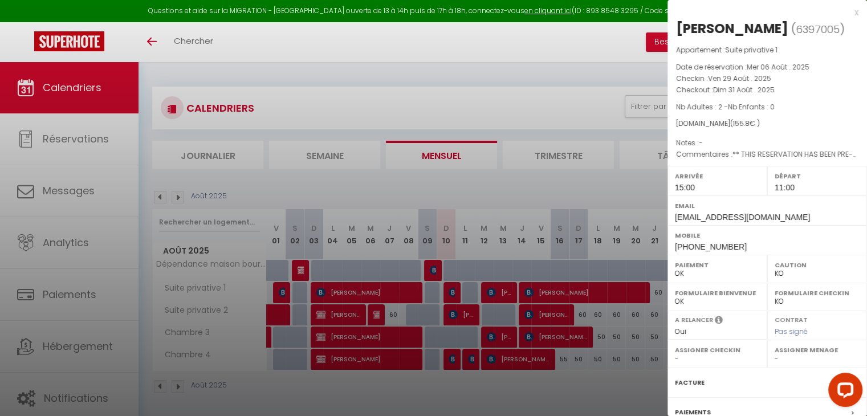
click at [636, 395] on div at bounding box center [433, 208] width 867 height 416
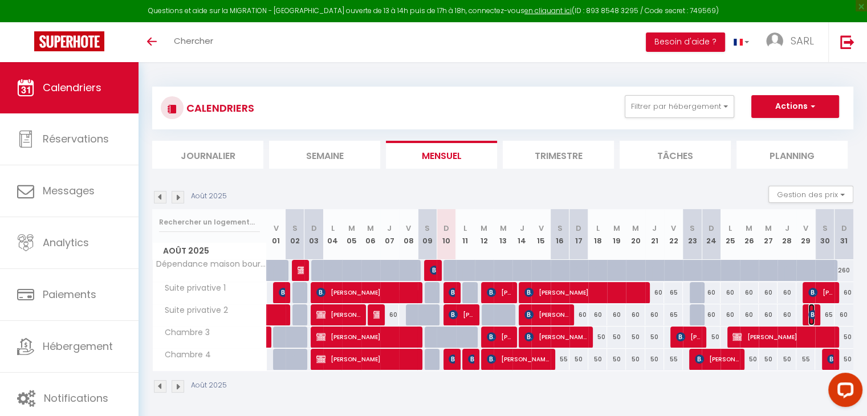
click at [810, 312] on img at bounding box center [813, 314] width 9 height 9
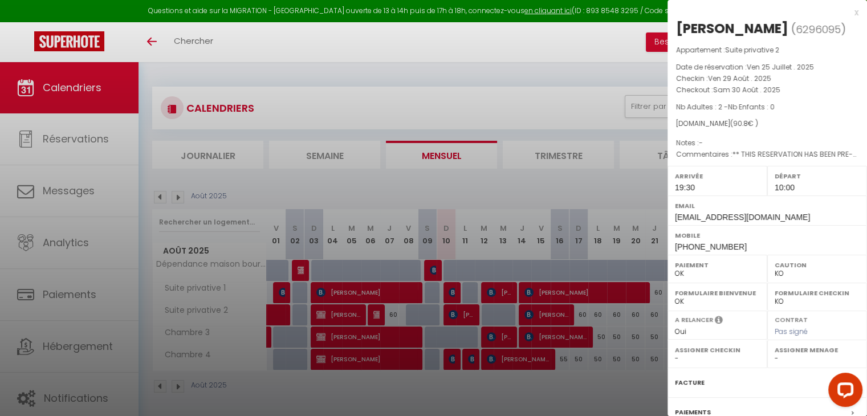
click at [630, 387] on div at bounding box center [433, 208] width 867 height 416
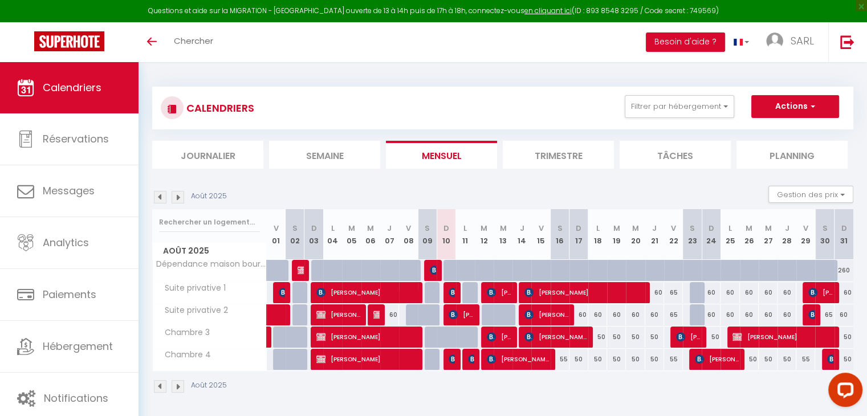
click at [835, 362] on div "50" at bounding box center [844, 359] width 19 height 21
type input "50"
type input "Dim 31 Août 2025"
type input "Lun 01 Septembre 2025"
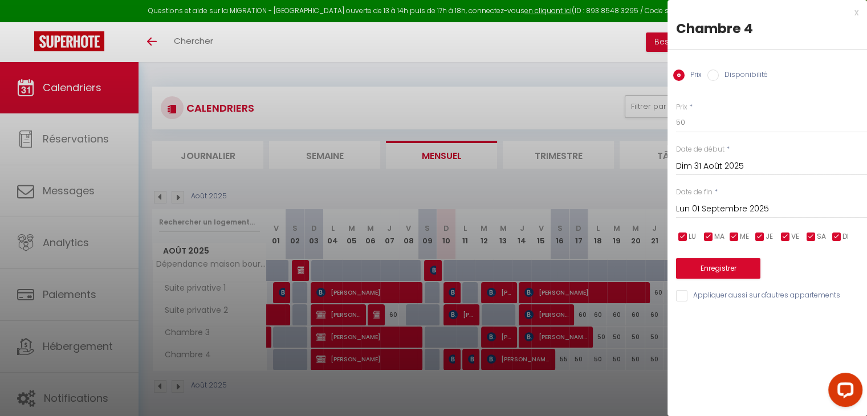
click at [592, 383] on div at bounding box center [433, 208] width 867 height 416
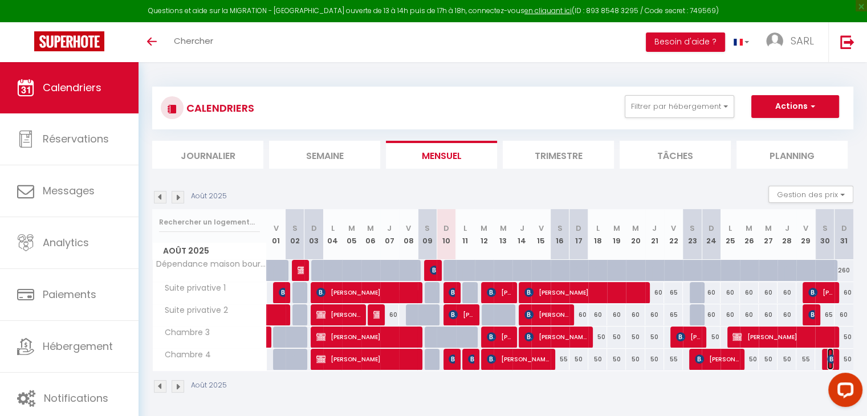
click at [827, 361] on img at bounding box center [831, 359] width 9 height 9
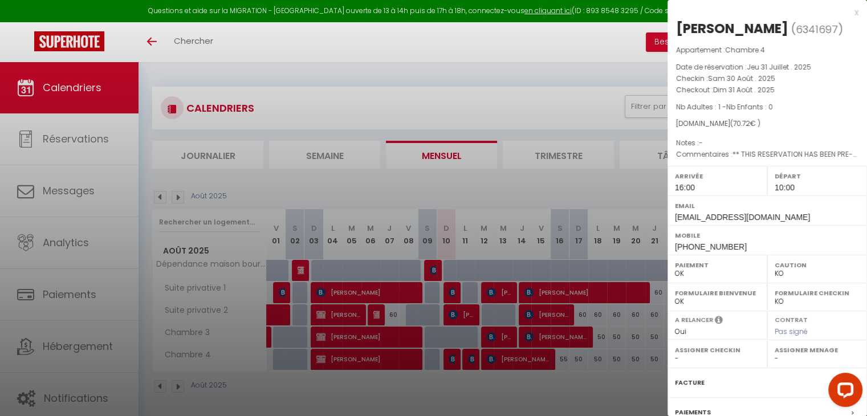
click at [481, 386] on div at bounding box center [433, 208] width 867 height 416
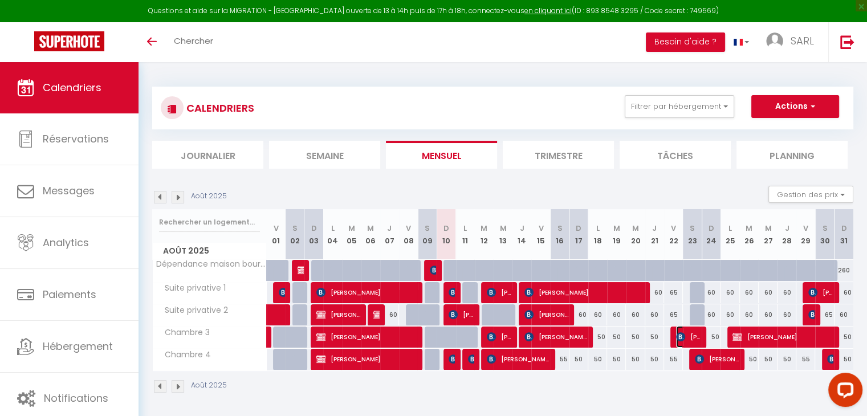
click at [693, 339] on span "[PERSON_NAME]" at bounding box center [688, 337] width 25 height 22
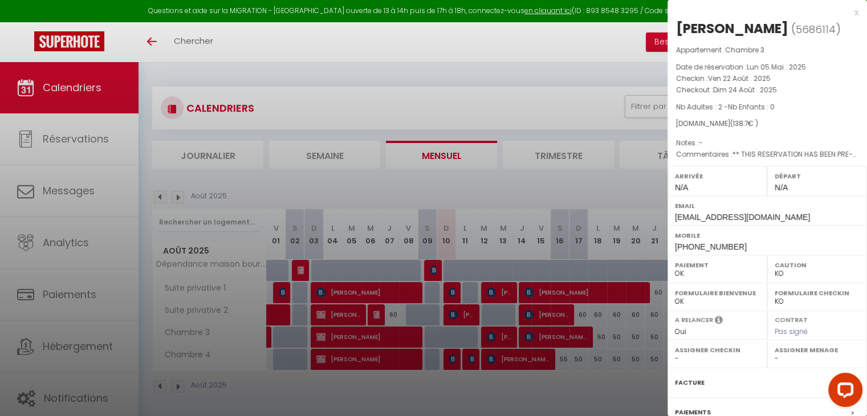
click at [613, 382] on div at bounding box center [433, 208] width 867 height 416
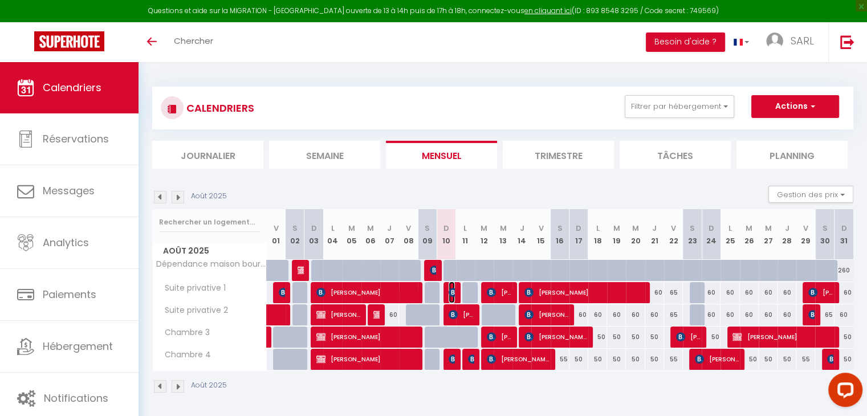
click at [450, 291] on img at bounding box center [453, 292] width 9 height 9
select select "OK"
select select "1"
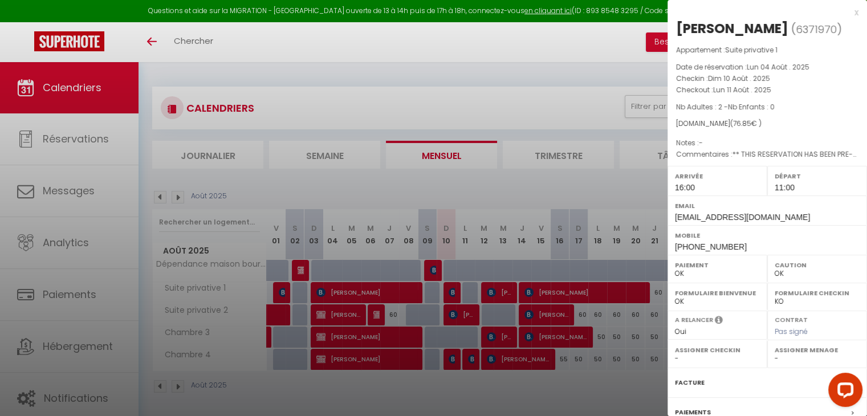
click at [445, 382] on div at bounding box center [433, 208] width 867 height 416
